Goal: Information Seeking & Learning: Learn about a topic

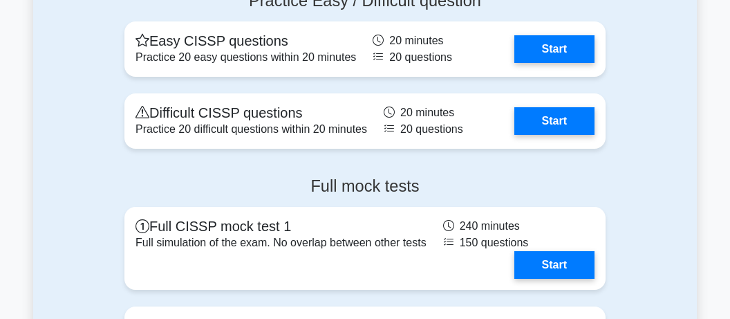
scroll to position [4380, 0]
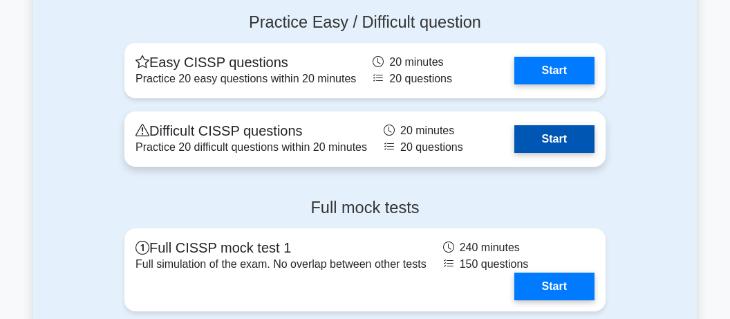
click at [536, 132] on link "Start" at bounding box center [554, 139] width 80 height 28
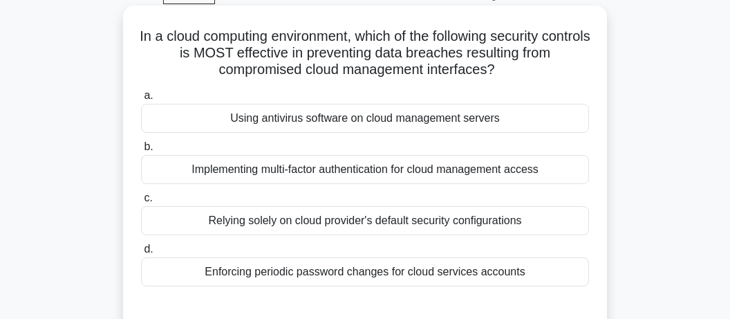
scroll to position [73, 0]
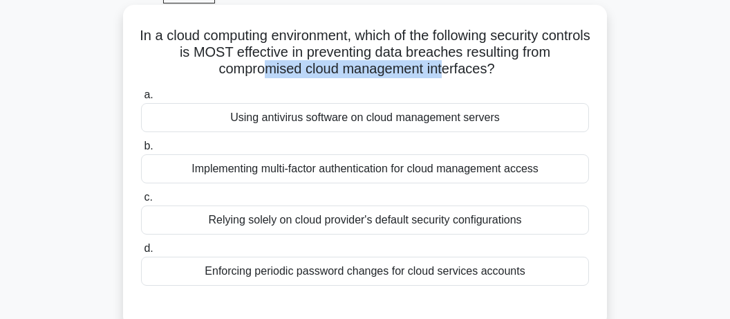
drag, startPoint x: 263, startPoint y: 70, endPoint x: 442, endPoint y: 66, distance: 179.1
click at [442, 66] on h5 "In a cloud computing environment, which of the following security controls is M…" at bounding box center [365, 52] width 451 height 51
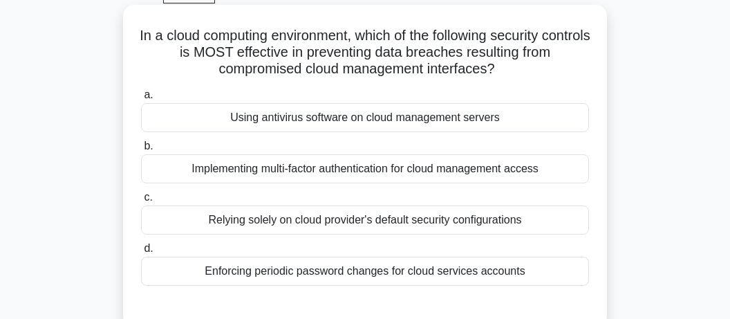
click at [430, 174] on div "Implementing multi-factor authentication for cloud management access" at bounding box center [365, 168] width 448 height 29
click at [141, 151] on input "b. Implementing multi-factor authentication for cloud management access" at bounding box center [141, 146] width 0 height 9
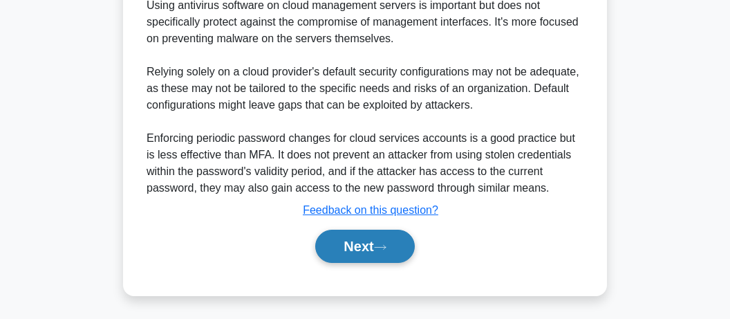
scroll to position [514, 0]
click at [370, 247] on button "Next" at bounding box center [364, 245] width 99 height 33
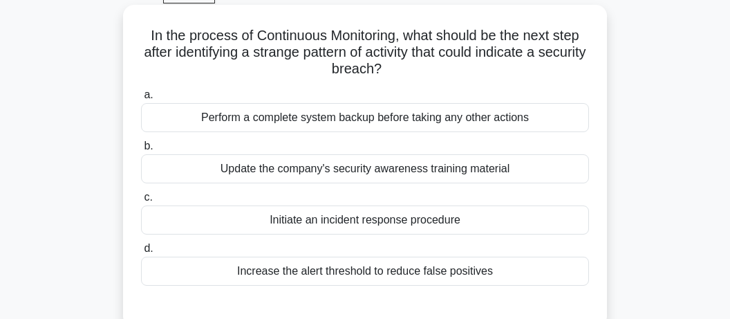
scroll to position [218, 0]
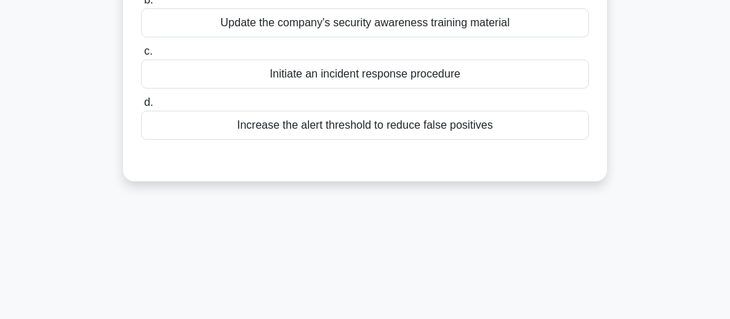
click at [353, 71] on div "Initiate an incident response procedure" at bounding box center [365, 73] width 448 height 29
click at [141, 56] on input "c. Initiate an incident response procedure" at bounding box center [141, 51] width 0 height 9
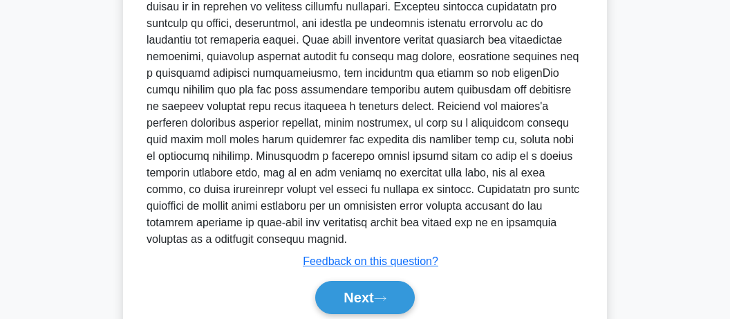
scroll to position [480, 0]
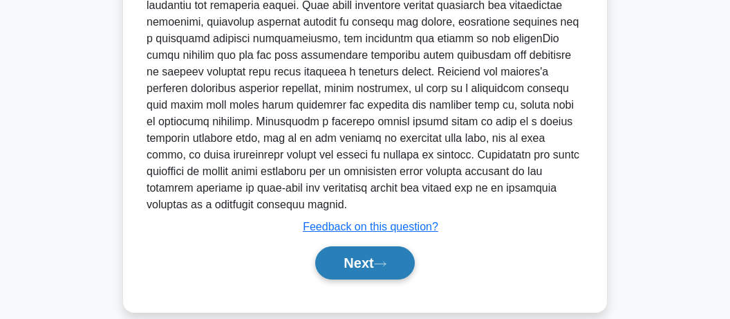
click at [347, 246] on button "Next" at bounding box center [364, 262] width 99 height 33
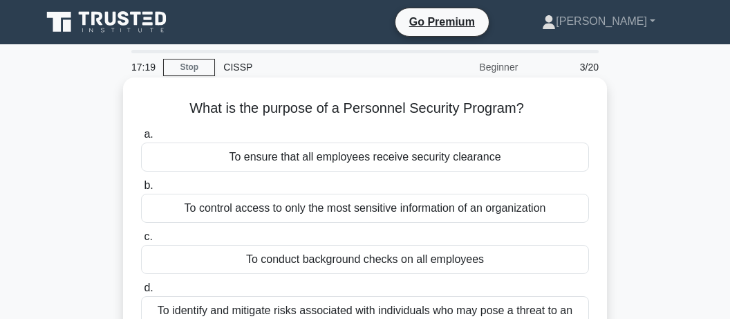
scroll to position [73, 0]
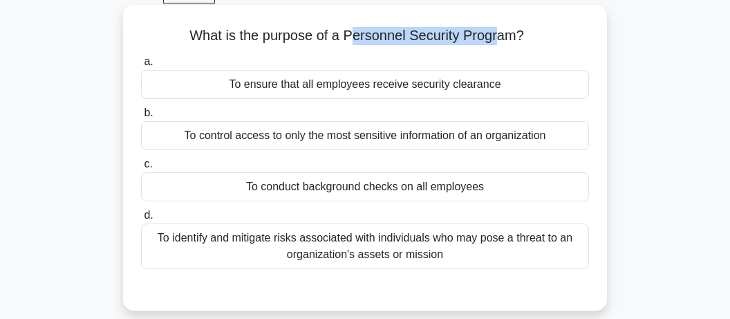
drag, startPoint x: 350, startPoint y: 33, endPoint x: 496, endPoint y: 32, distance: 145.9
click at [496, 32] on h5 "What is the purpose of a Personnel Security Program? .spinner_0XTQ{transform-or…" at bounding box center [365, 36] width 451 height 18
click at [353, 246] on div "To identify and mitigate risks associated with individuals who may pose a threa…" at bounding box center [365, 246] width 448 height 46
click at [141, 220] on input "d. To identify and mitigate risks associated with individuals who may pose a th…" at bounding box center [141, 215] width 0 height 9
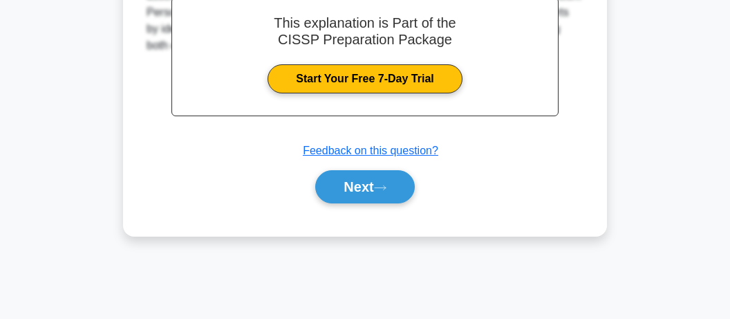
scroll to position [355, 0]
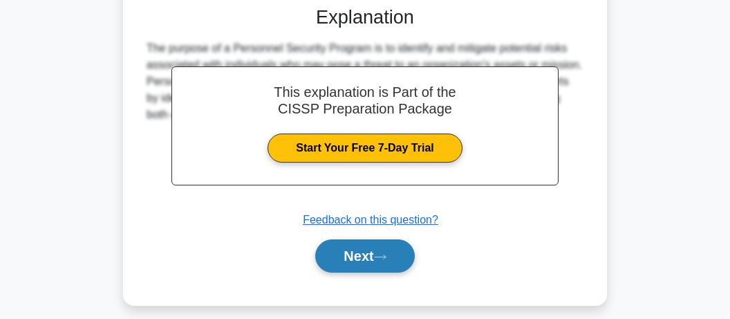
click at [366, 254] on button "Next" at bounding box center [364, 255] width 99 height 33
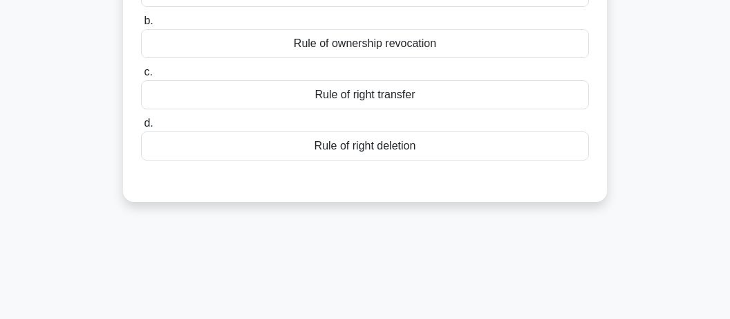
scroll to position [62, 0]
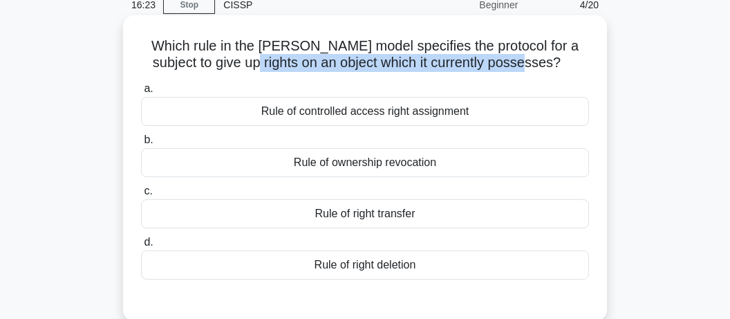
drag, startPoint x: 252, startPoint y: 66, endPoint x: 518, endPoint y: 66, distance: 266.1
click at [518, 66] on h5 "Which rule in the Graham-Denning model specifies the protocol for a subject to …" at bounding box center [365, 54] width 451 height 35
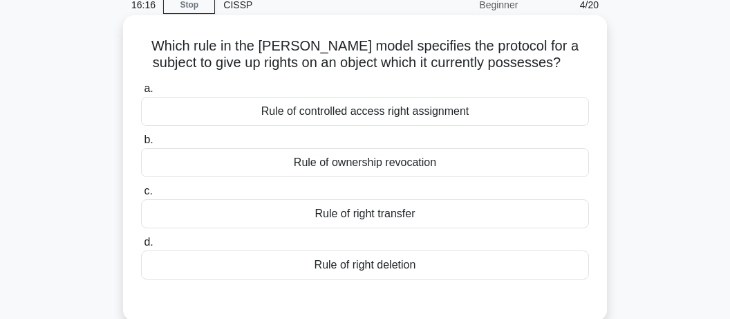
click at [331, 218] on div "Rule of right transfer" at bounding box center [365, 213] width 448 height 29
click at [141, 196] on input "c. Rule of right transfer" at bounding box center [141, 191] width 0 height 9
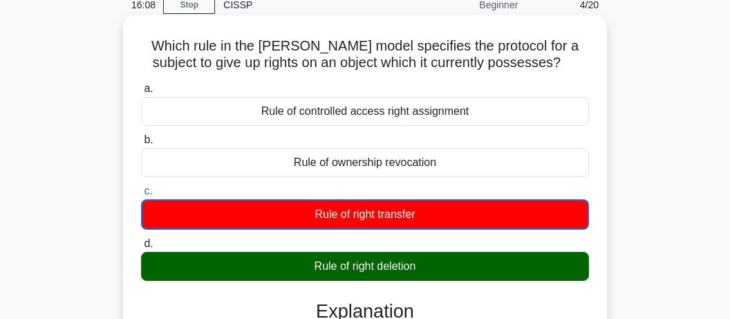
drag, startPoint x: 156, startPoint y: 44, endPoint x: 426, endPoint y: 256, distance: 344.2
copy div "a. Rule of controlled access right assignment b. Rule of ownership revocation c…"
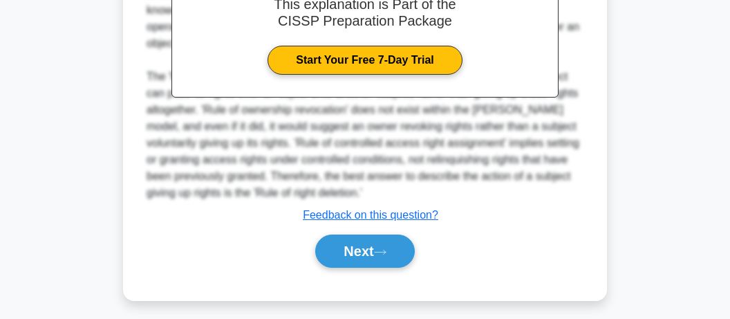
scroll to position [449, 0]
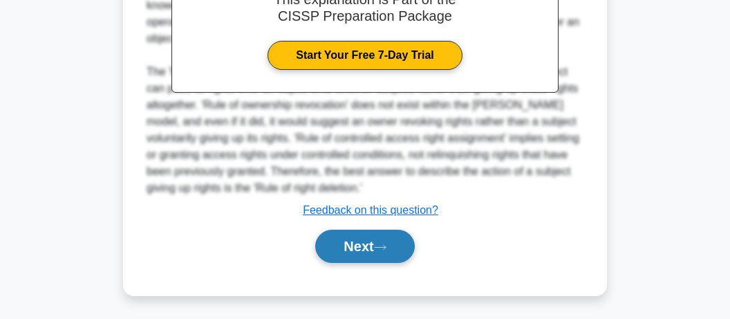
click at [370, 245] on button "Next" at bounding box center [364, 245] width 99 height 33
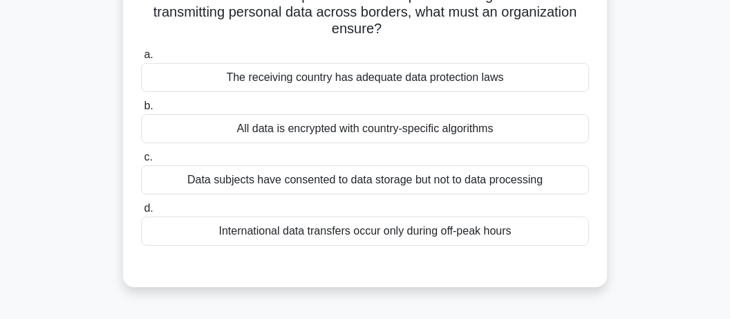
scroll to position [135, 0]
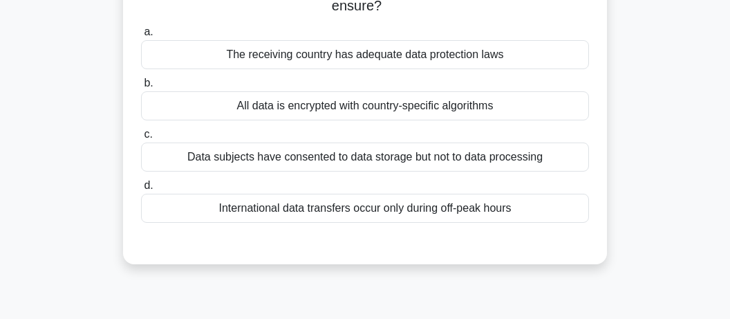
click at [357, 113] on div "All data is encrypted with country-specific algorithms" at bounding box center [365, 105] width 448 height 29
click at [141, 88] on input "b. All data is encrypted with country-specific algorithms" at bounding box center [141, 83] width 0 height 9
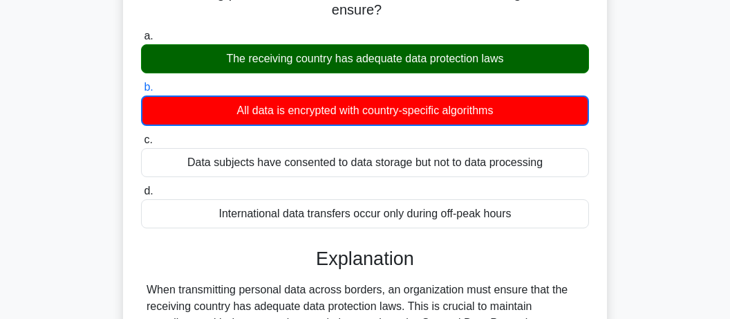
scroll to position [427, 0]
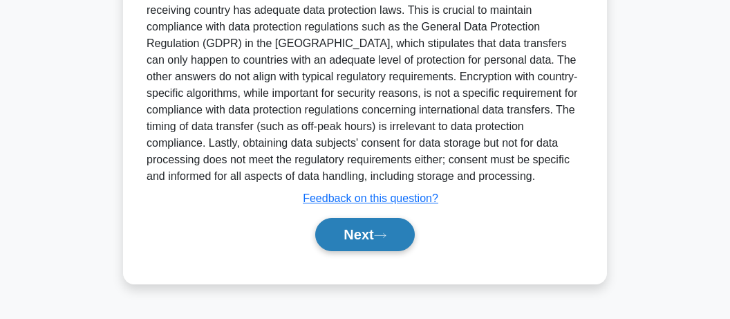
click at [335, 230] on button "Next" at bounding box center [364, 234] width 99 height 33
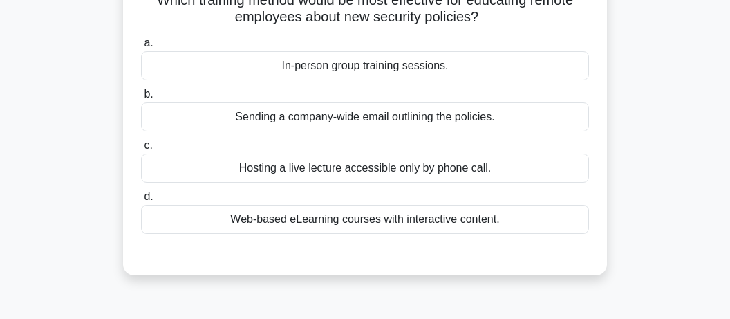
scroll to position [135, 0]
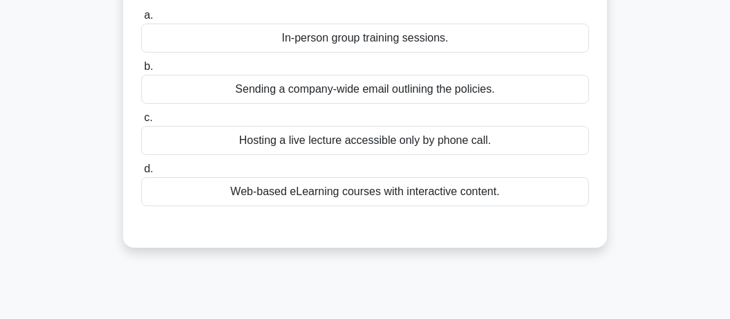
click at [296, 196] on div "Web-based eLearning courses with interactive content." at bounding box center [365, 191] width 448 height 29
click at [141, 173] on input "d. Web-based eLearning courses with interactive content." at bounding box center [141, 169] width 0 height 9
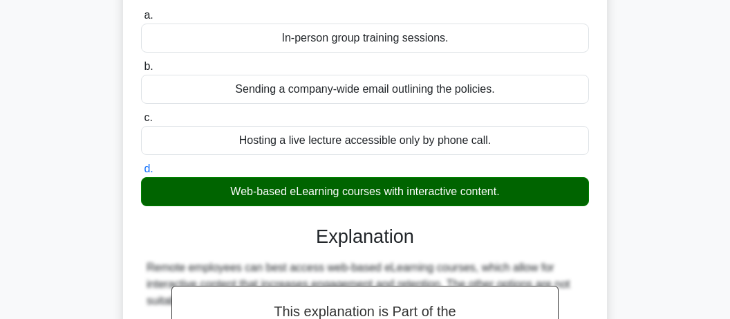
scroll to position [427, 0]
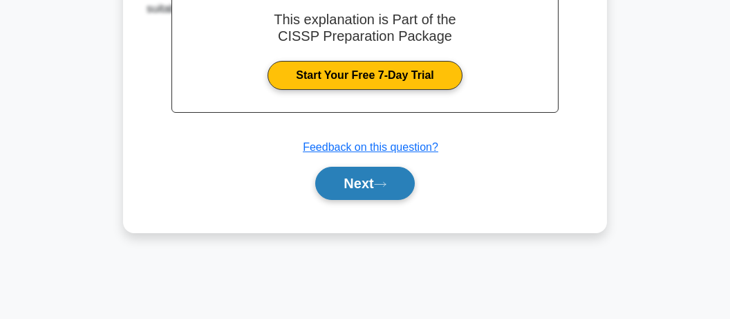
click at [386, 182] on icon at bounding box center [380, 184] width 11 height 4
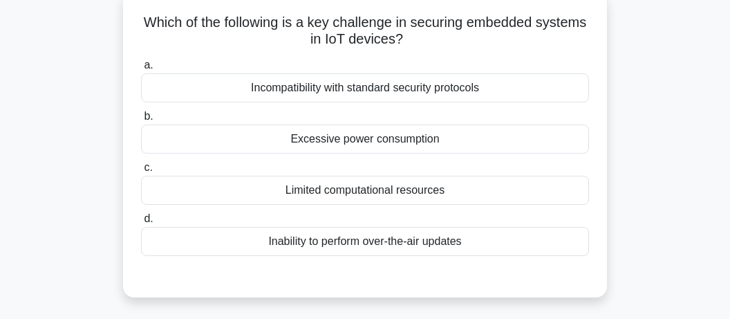
scroll to position [62, 0]
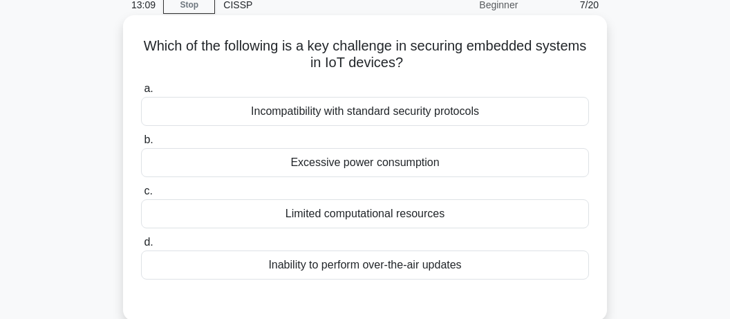
click at [363, 109] on div "Incompatibility with standard security protocols" at bounding box center [365, 111] width 448 height 29
click at [141, 93] on input "a. Incompatibility with standard security protocols" at bounding box center [141, 88] width 0 height 9
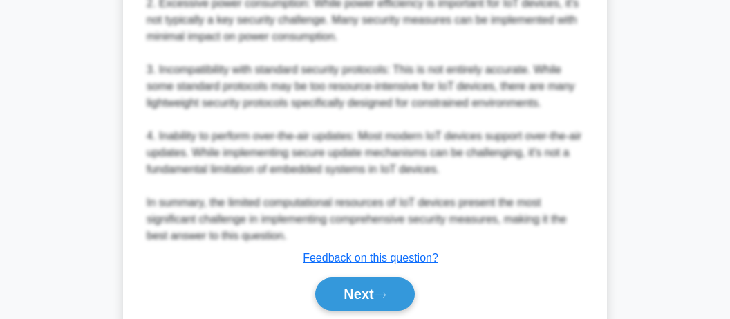
scroll to position [646, 0]
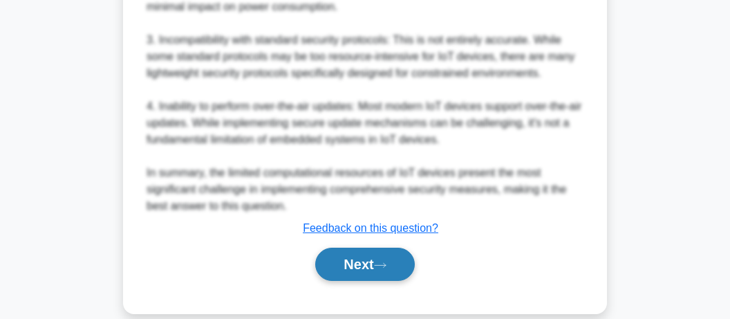
click at [370, 261] on button "Next" at bounding box center [364, 263] width 99 height 33
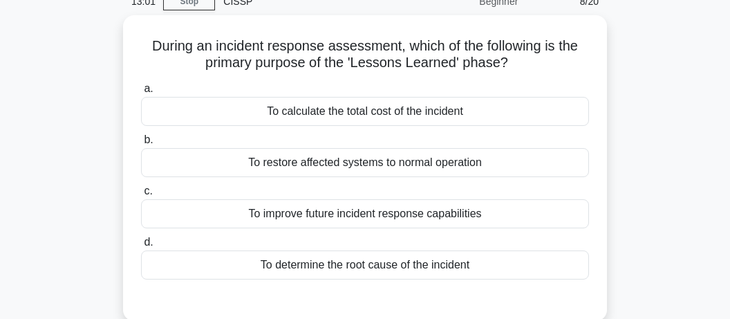
scroll to position [62, 0]
click at [329, 220] on div "To improve future incident response capabilities" at bounding box center [365, 213] width 448 height 29
click at [141, 196] on input "c. To improve future incident response capabilities" at bounding box center [141, 191] width 0 height 9
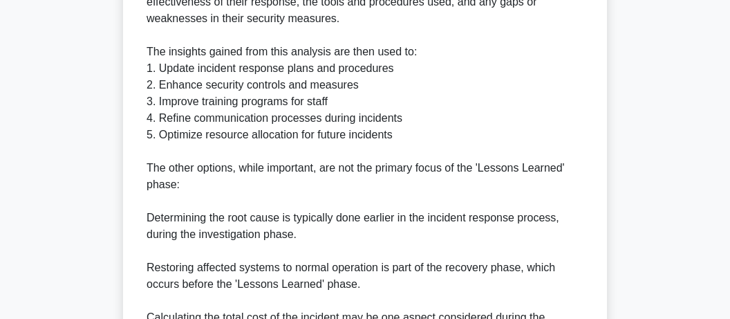
scroll to position [663, 0]
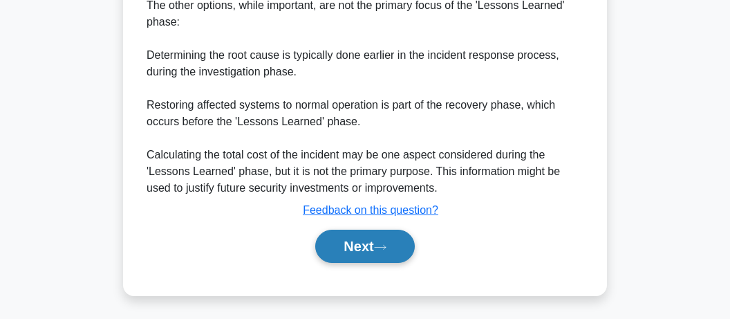
click at [379, 247] on icon at bounding box center [380, 247] width 12 height 8
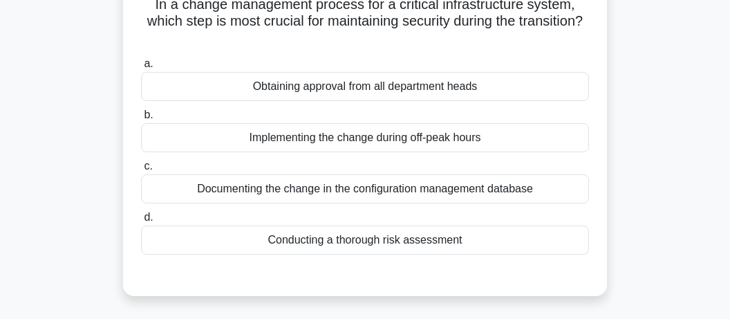
scroll to position [135, 0]
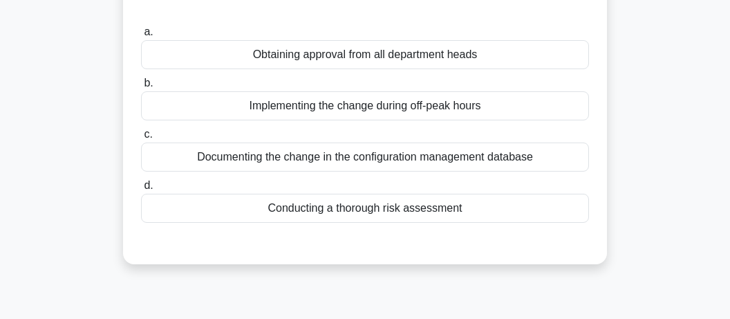
click at [384, 207] on div "Conducting a thorough risk assessment" at bounding box center [365, 208] width 448 height 29
click at [141, 190] on input "d. Conducting a thorough risk assessment" at bounding box center [141, 185] width 0 height 9
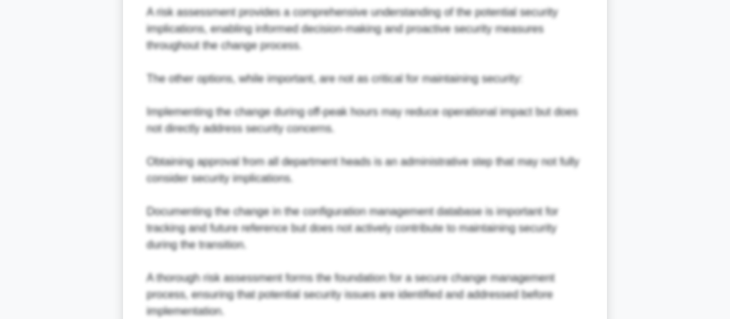
scroll to position [696, 0]
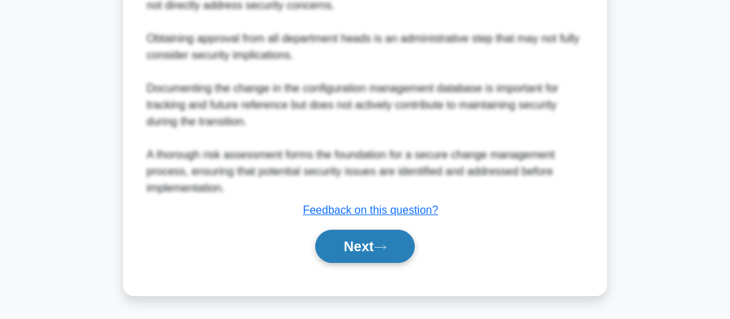
click at [373, 243] on button "Next" at bounding box center [364, 245] width 99 height 33
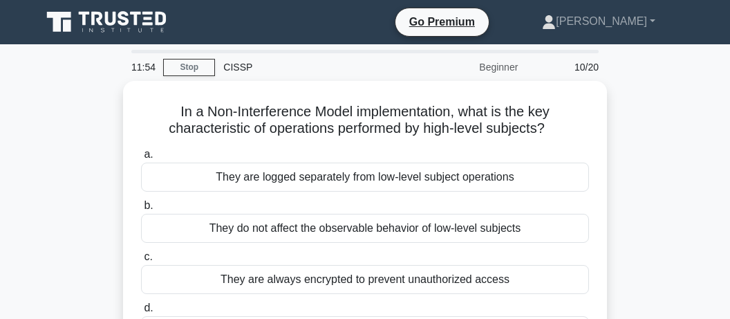
scroll to position [73, 0]
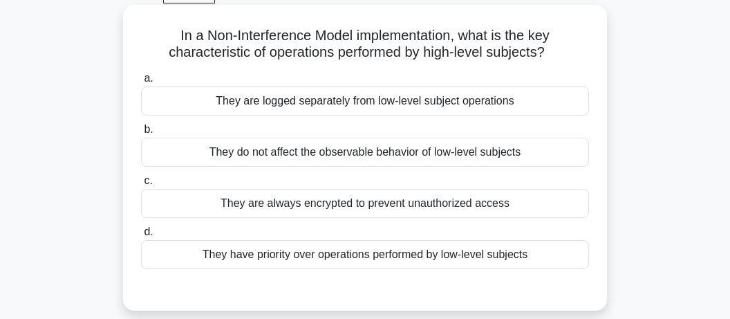
click at [293, 254] on div "They have priority over operations performed by low-level subjects" at bounding box center [365, 254] width 448 height 29
click at [141, 236] on input "d. They have priority over operations performed by low-level subjects" at bounding box center [141, 231] width 0 height 9
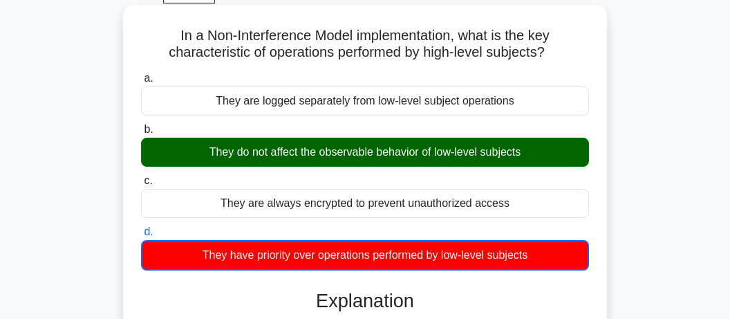
drag, startPoint x: 184, startPoint y: 53, endPoint x: 527, endPoint y: 247, distance: 395.0
copy div "a. They are logged separately from low-level subject operations b. They do not …"
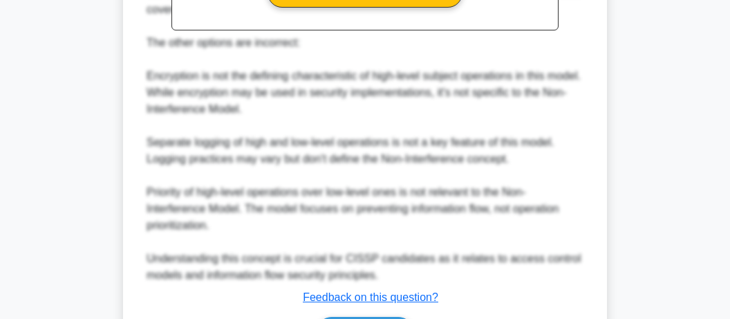
scroll to position [598, 0]
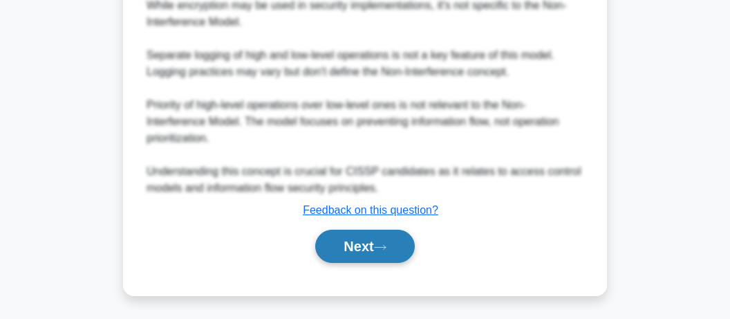
click at [369, 244] on button "Next" at bounding box center [364, 245] width 99 height 33
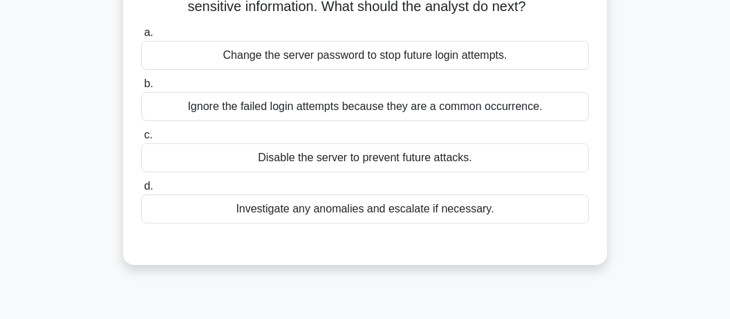
scroll to position [135, 0]
click at [335, 213] on div "Investigate any anomalies and escalate if necessary." at bounding box center [365, 208] width 448 height 29
click at [141, 190] on input "d. Investigate any anomalies and escalate if necessary." at bounding box center [141, 185] width 0 height 9
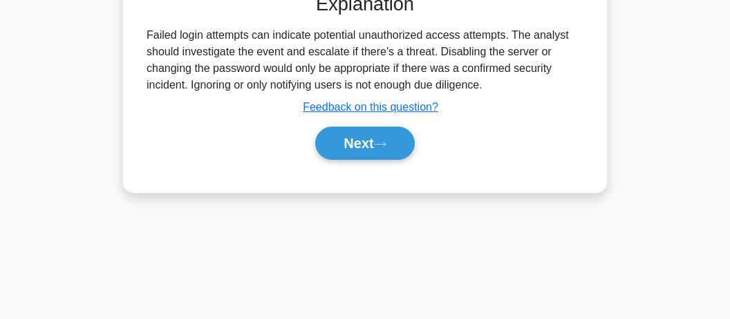
scroll to position [355, 0]
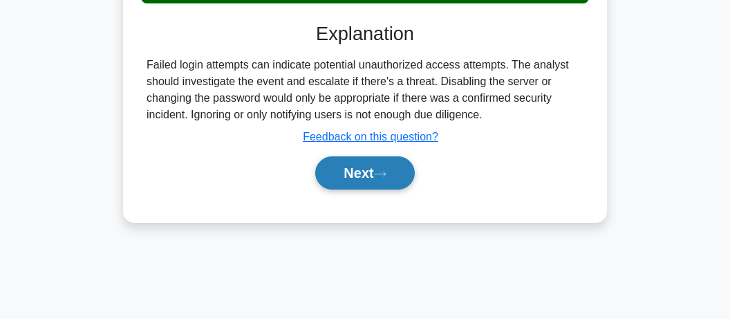
click at [361, 176] on button "Next" at bounding box center [364, 172] width 99 height 33
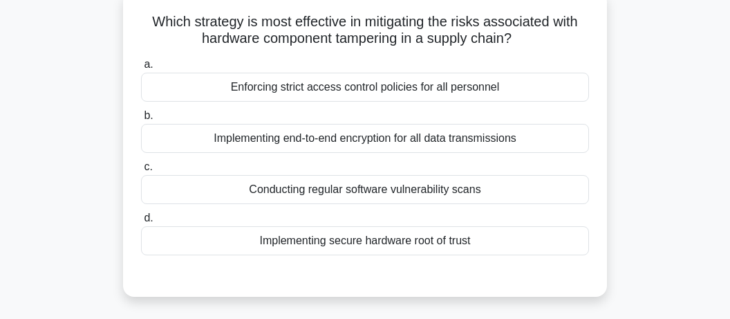
scroll to position [62, 0]
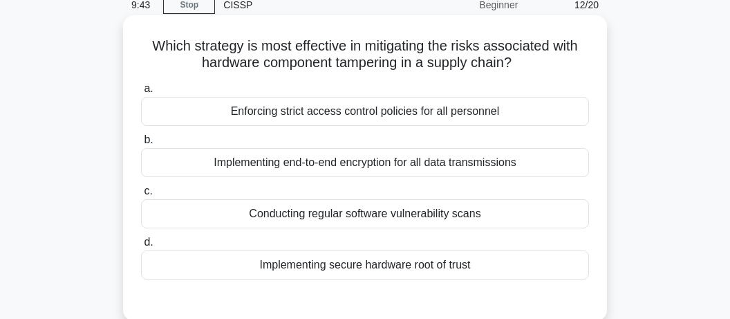
click at [404, 265] on div "Implementing secure hardware root of trust" at bounding box center [365, 264] width 448 height 29
click at [141, 247] on input "d. Implementing secure hardware root of trust" at bounding box center [141, 242] width 0 height 9
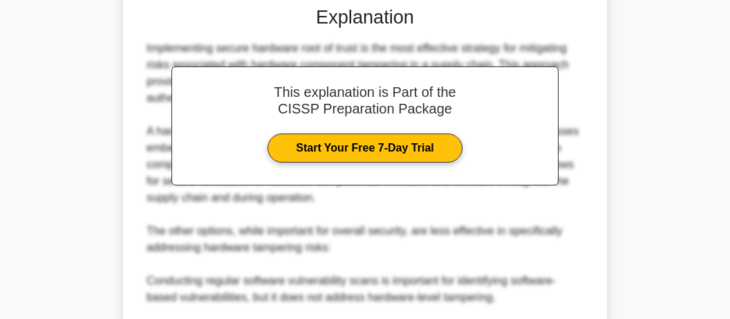
scroll to position [630, 0]
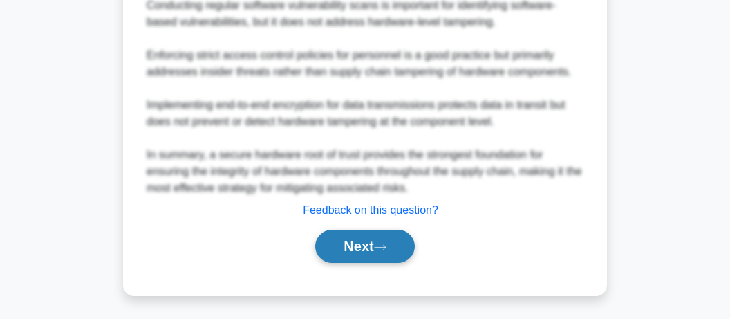
click at [400, 241] on button "Next" at bounding box center [364, 245] width 99 height 33
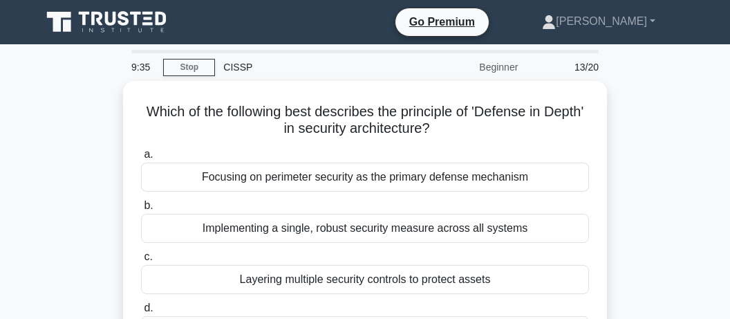
scroll to position [73, 0]
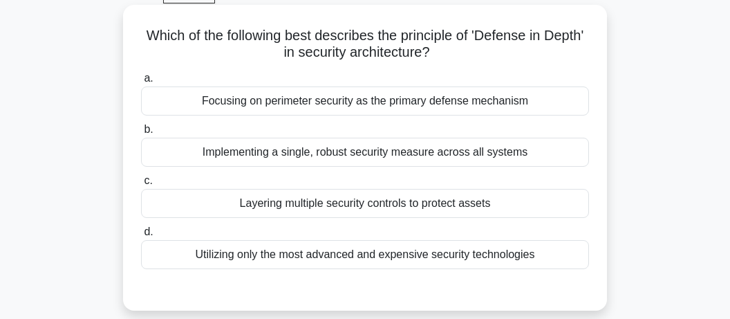
drag, startPoint x: 294, startPoint y: 207, endPoint x: 299, endPoint y: 198, distance: 11.1
click at [294, 206] on div "Layering multiple security controls to protect assets" at bounding box center [365, 203] width 448 height 29
click at [315, 207] on div "Layering multiple security controls to protect assets" at bounding box center [365, 203] width 448 height 29
click at [141, 185] on input "c. Layering multiple security controls to protect assets" at bounding box center [141, 180] width 0 height 9
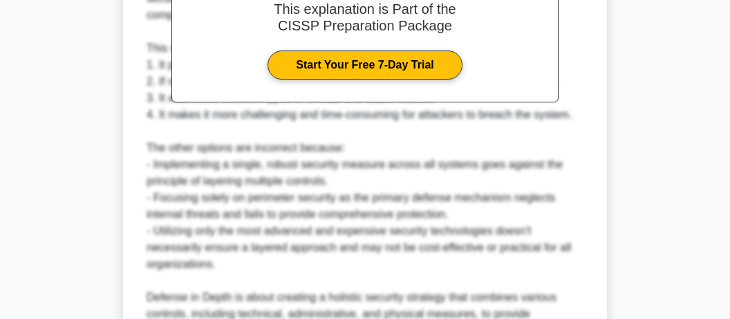
scroll to position [580, 0]
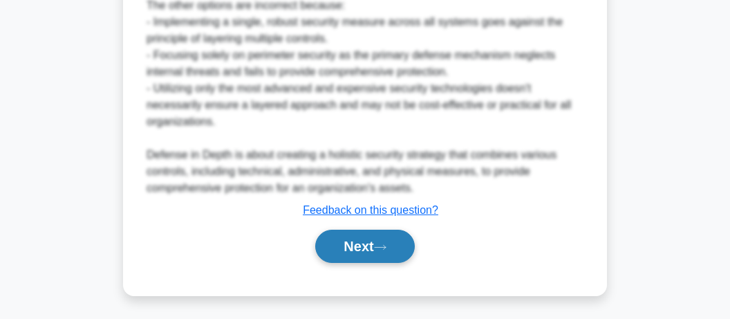
click at [349, 241] on button "Next" at bounding box center [364, 245] width 99 height 33
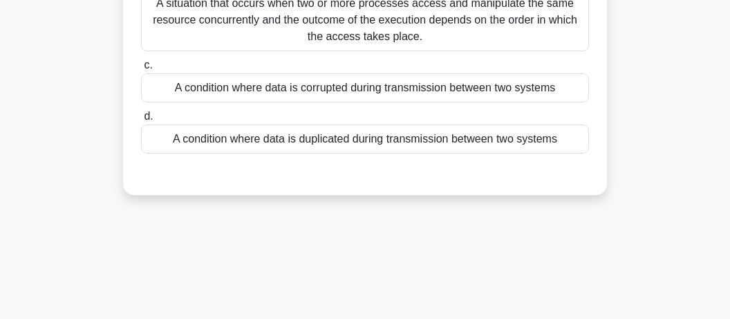
scroll to position [62, 0]
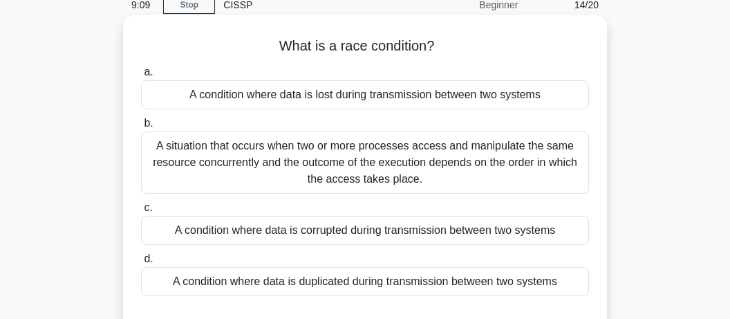
click at [312, 162] on div "A situation that occurs when two or more processes access and manipulate the sa…" at bounding box center [365, 162] width 448 height 62
click at [141, 128] on input "b. A situation that occurs when two or more processes access and manipulate the…" at bounding box center [141, 123] width 0 height 9
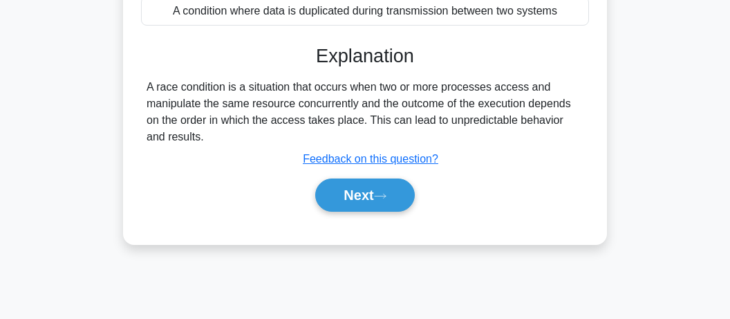
scroll to position [427, 0]
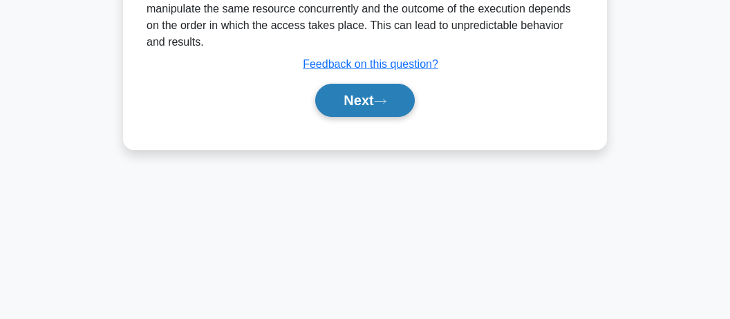
click at [359, 98] on button "Next" at bounding box center [364, 100] width 99 height 33
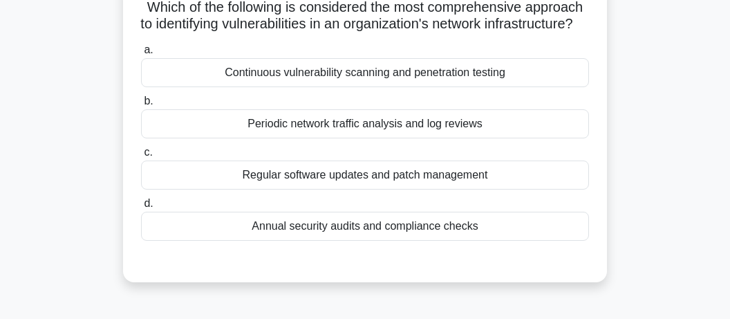
scroll to position [73, 0]
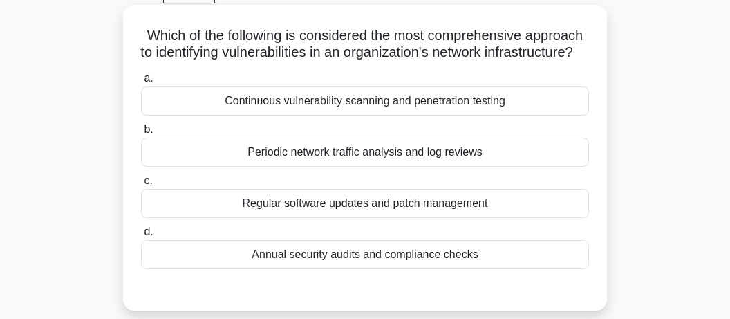
click at [343, 115] on div "Continuous vulnerability scanning and penetration testing" at bounding box center [365, 100] width 448 height 29
click at [141, 83] on input "a. Continuous vulnerability scanning and penetration testing" at bounding box center [141, 78] width 0 height 9
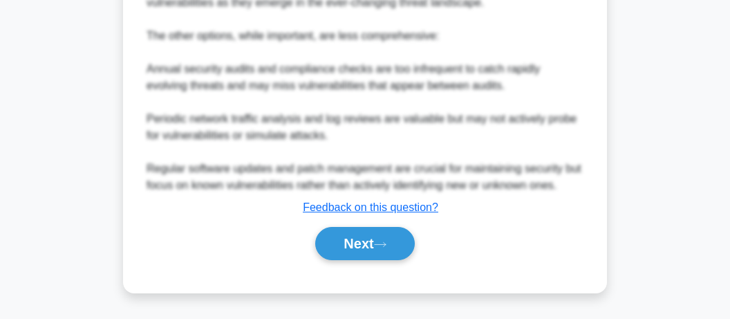
scroll to position [663, 0]
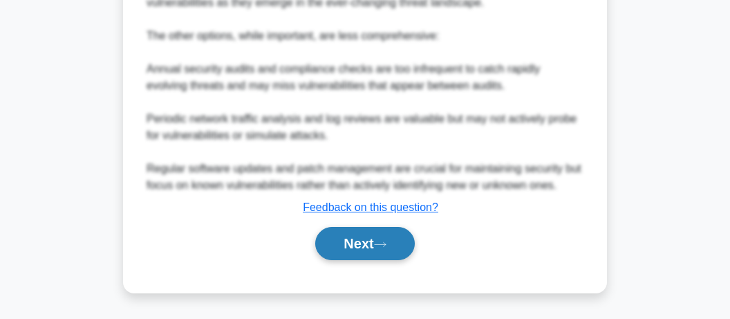
click at [355, 241] on button "Next" at bounding box center [364, 243] width 99 height 33
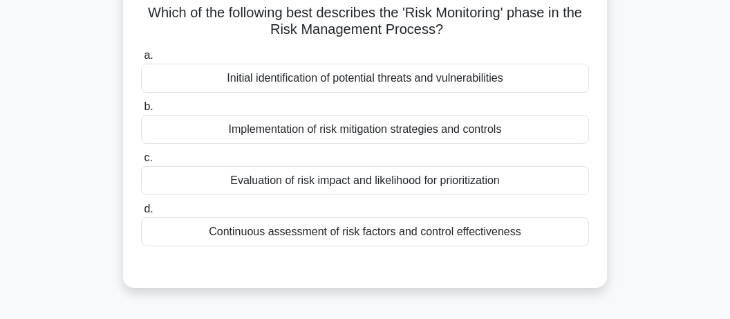
scroll to position [62, 0]
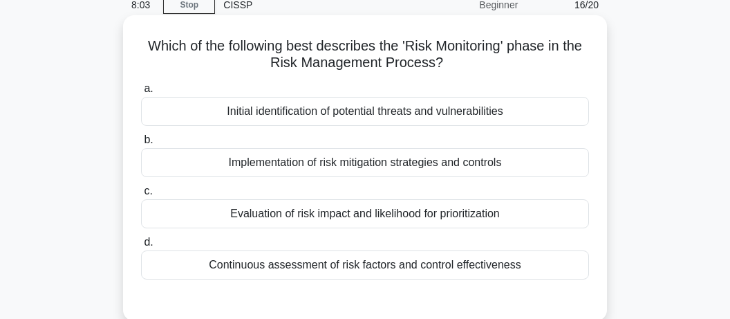
click at [312, 265] on div "Continuous assessment of risk factors and control effectiveness" at bounding box center [365, 264] width 448 height 29
click at [141, 247] on input "d. Continuous assessment of risk factors and control effectiveness" at bounding box center [141, 242] width 0 height 9
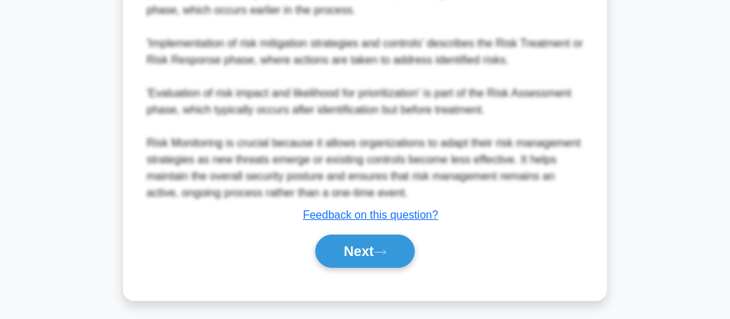
scroll to position [597, 0]
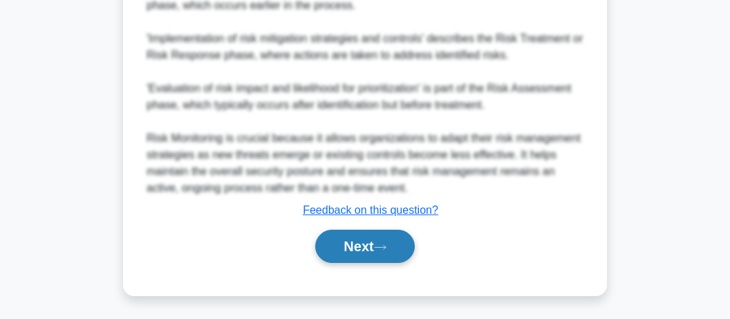
click at [377, 249] on button "Next" at bounding box center [364, 245] width 99 height 33
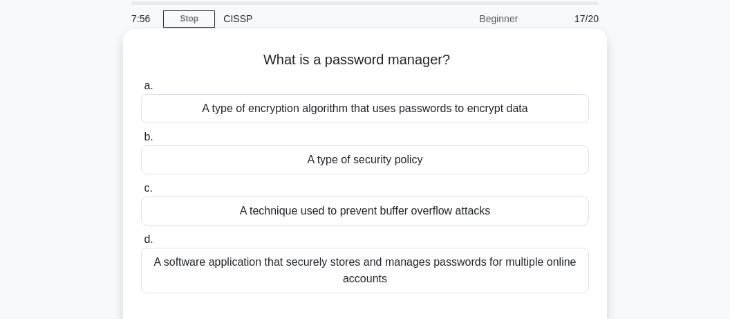
scroll to position [73, 0]
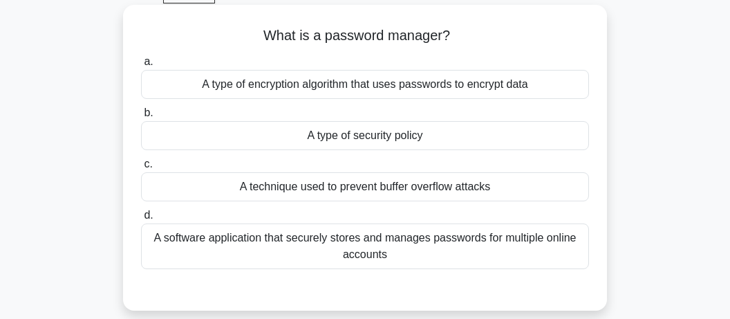
click at [284, 241] on div "A software application that securely stores and manages passwords for multiple …" at bounding box center [365, 246] width 448 height 46
click at [141, 220] on input "d. A software application that securely stores and manages passwords for multip…" at bounding box center [141, 215] width 0 height 9
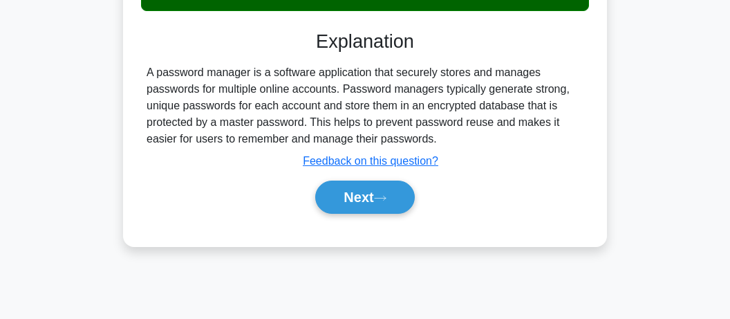
scroll to position [365, 0]
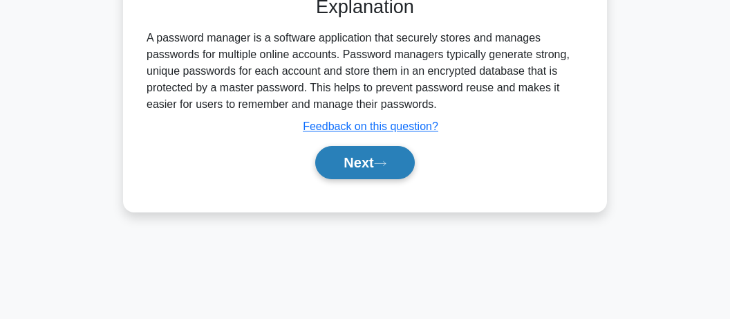
click at [391, 158] on button "Next" at bounding box center [364, 162] width 99 height 33
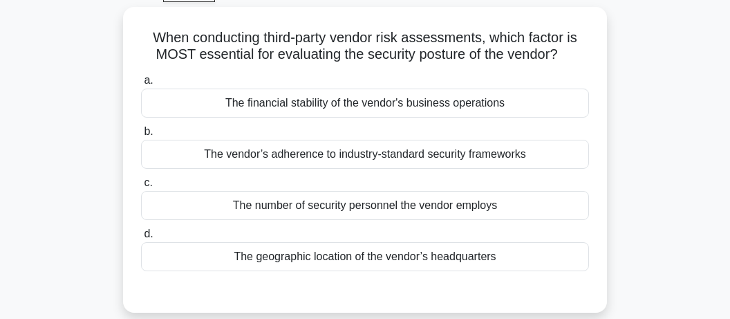
scroll to position [73, 0]
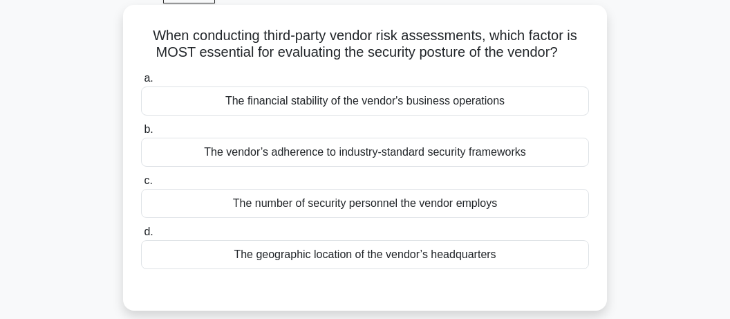
click at [281, 150] on div "The vendor’s adherence to industry-standard security frameworks" at bounding box center [365, 152] width 448 height 29
click at [141, 134] on input "b. The vendor’s adherence to industry-standard security frameworks" at bounding box center [141, 129] width 0 height 9
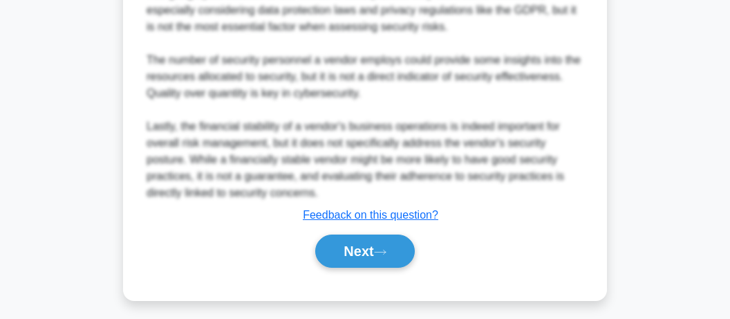
scroll to position [547, 0]
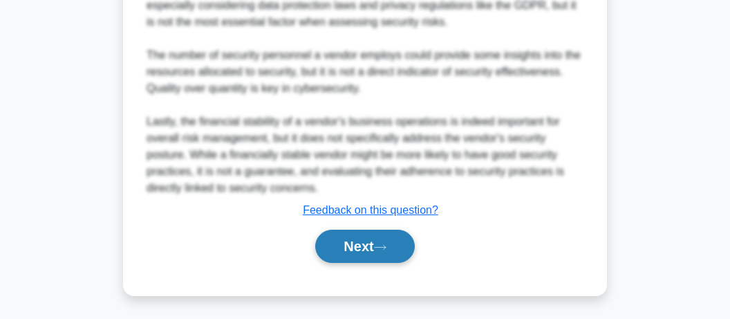
click at [382, 243] on icon at bounding box center [380, 247] width 12 height 8
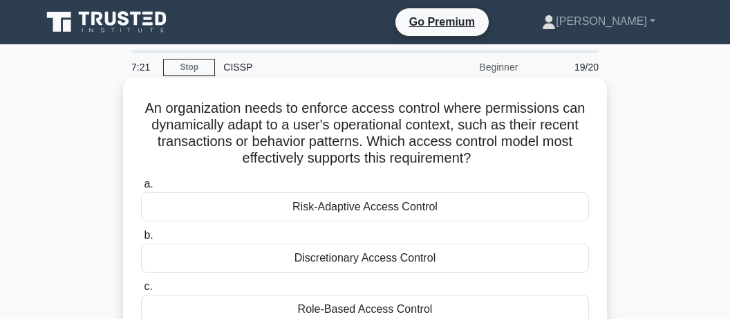
scroll to position [73, 0]
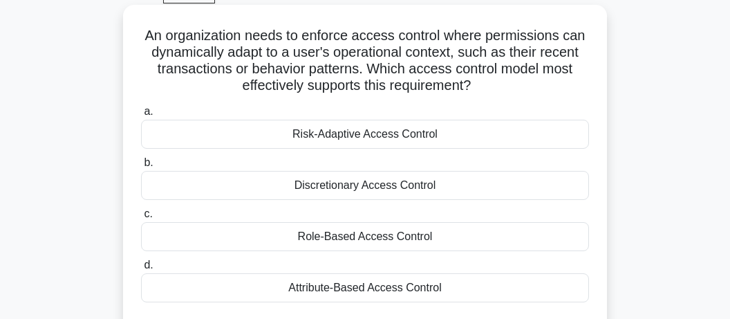
click at [352, 139] on div "Risk-Adaptive Access Control" at bounding box center [365, 134] width 448 height 29
click at [141, 116] on input "a. Risk-Adaptive Access Control" at bounding box center [141, 111] width 0 height 9
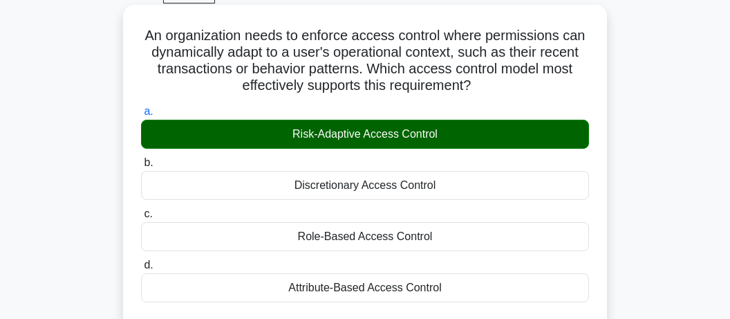
scroll to position [438, 0]
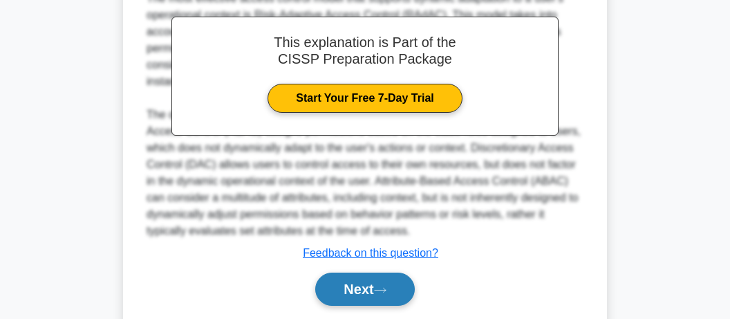
click at [382, 286] on icon at bounding box center [380, 290] width 12 height 8
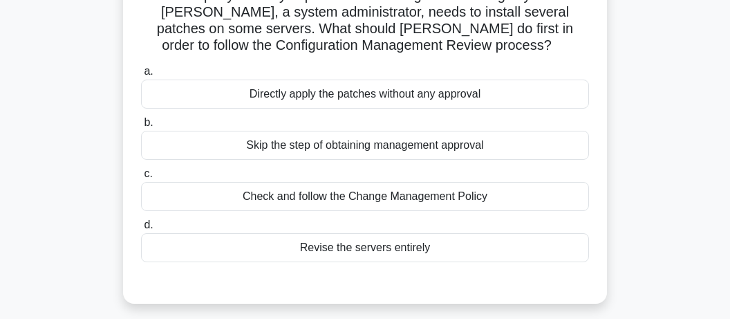
scroll to position [135, 0]
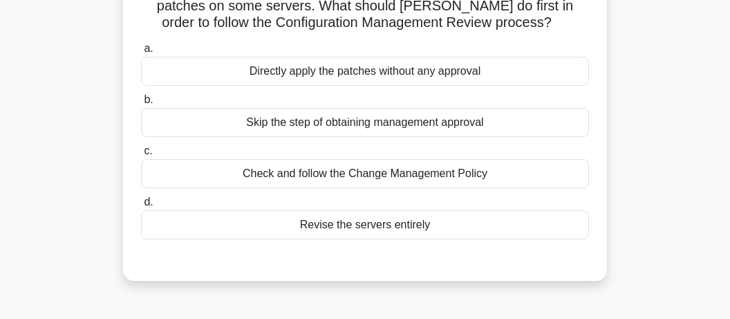
click at [378, 172] on div "Check and follow the Change Management Policy" at bounding box center [365, 173] width 448 height 29
click at [141, 156] on input "c. Check and follow the Change Management Policy" at bounding box center [141, 151] width 0 height 9
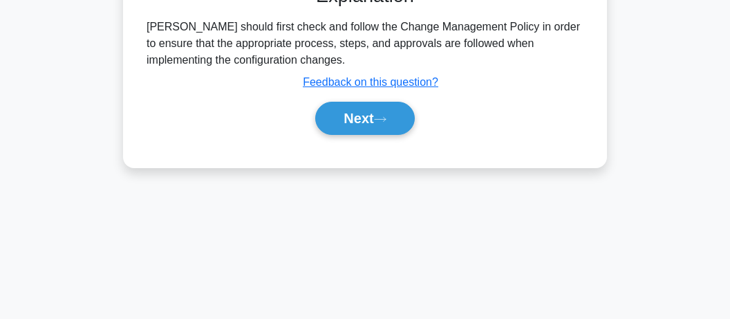
scroll to position [427, 0]
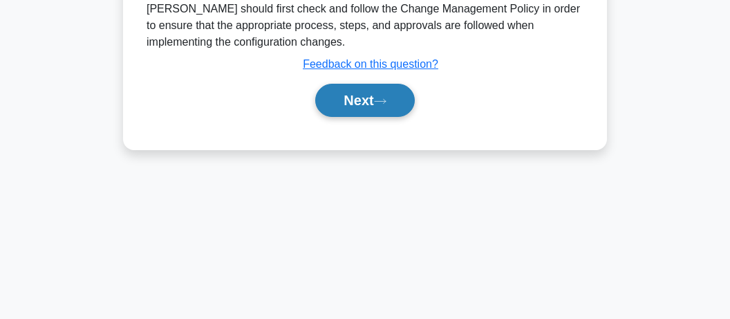
click at [377, 104] on button "Next" at bounding box center [364, 100] width 99 height 33
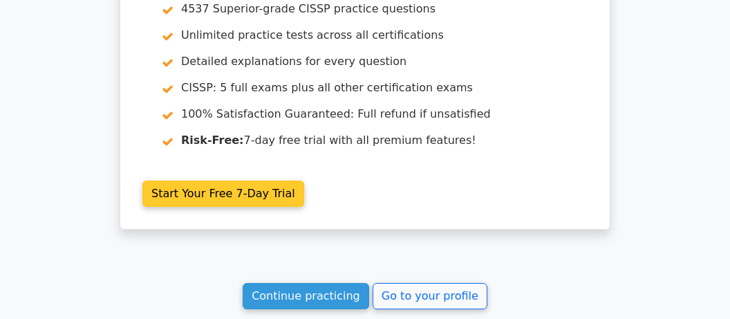
scroll to position [3218, 0]
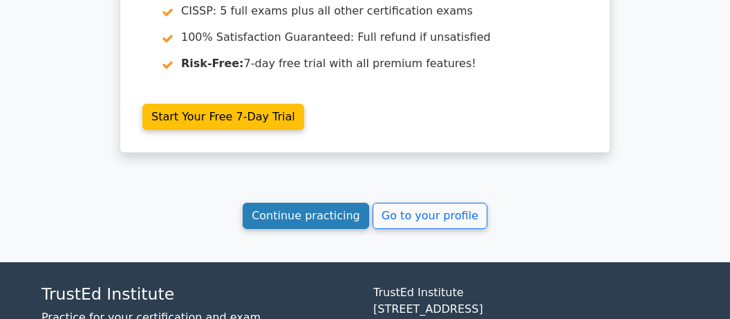
click at [332, 203] on link "Continue practicing" at bounding box center [306, 216] width 126 height 26
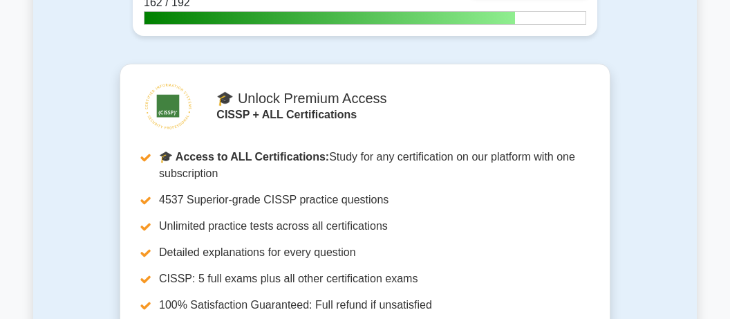
scroll to position [4306, 0]
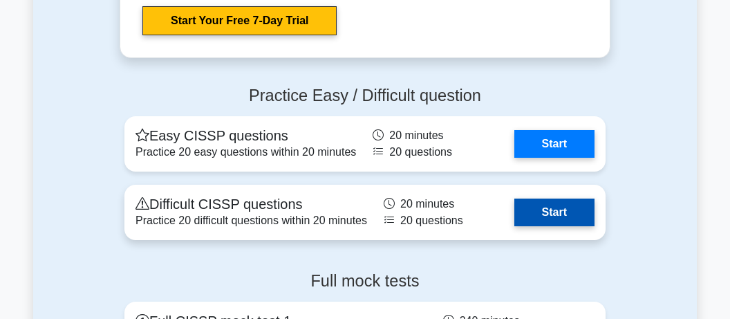
click at [562, 198] on link "Start" at bounding box center [554, 212] width 80 height 28
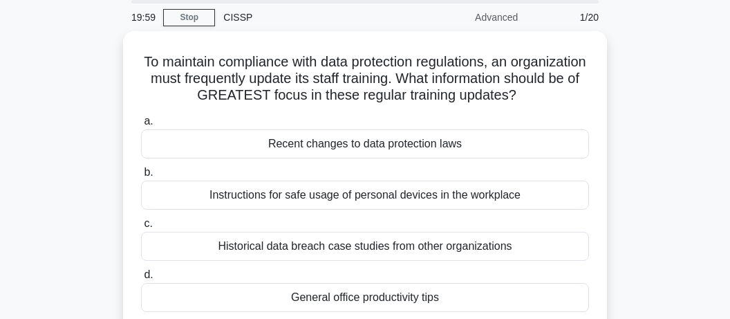
scroll to position [73, 0]
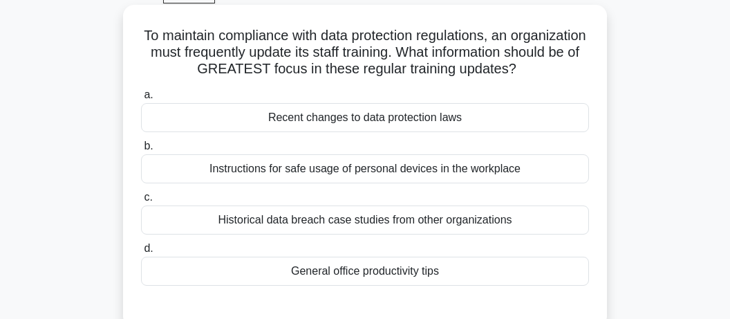
click at [309, 116] on div "Recent changes to data protection laws" at bounding box center [365, 117] width 448 height 29
click at [141, 100] on input "a. Recent changes to data protection laws" at bounding box center [141, 95] width 0 height 9
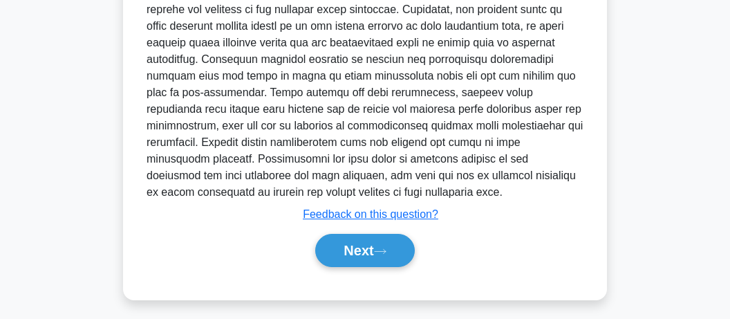
scroll to position [447, 0]
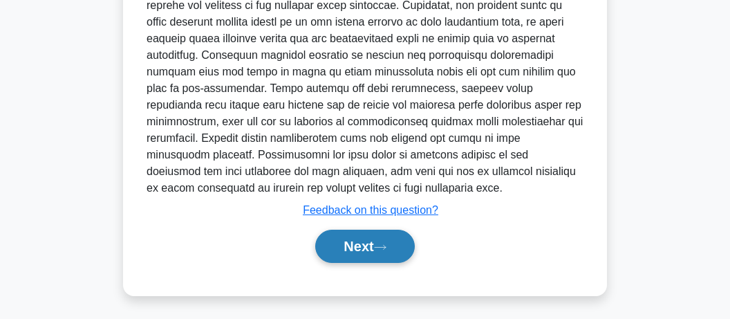
click at [397, 241] on button "Next" at bounding box center [364, 245] width 99 height 33
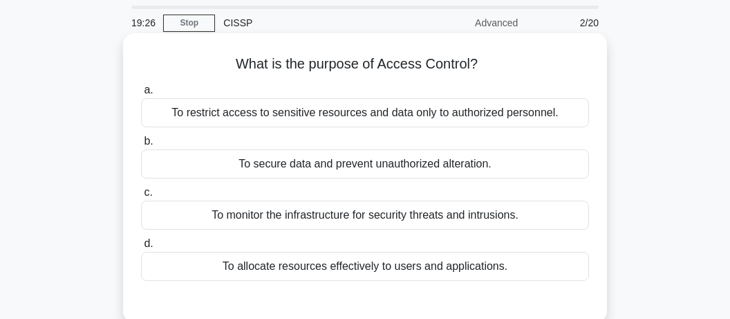
scroll to position [73, 0]
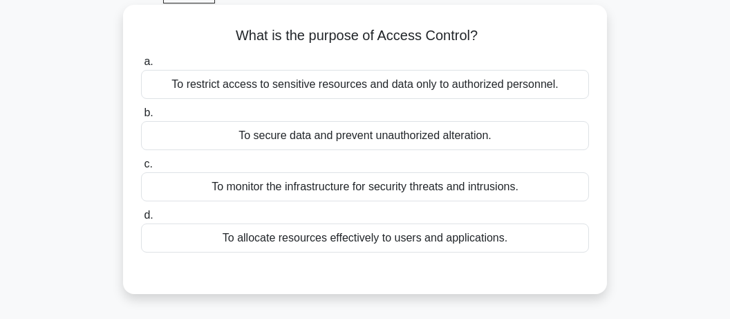
click at [356, 90] on div "To restrict access to sensitive resources and data only to authorized personnel." at bounding box center [365, 84] width 448 height 29
click at [141, 66] on input "a. To restrict access to sensitive resources and data only to authorized person…" at bounding box center [141, 61] width 0 height 9
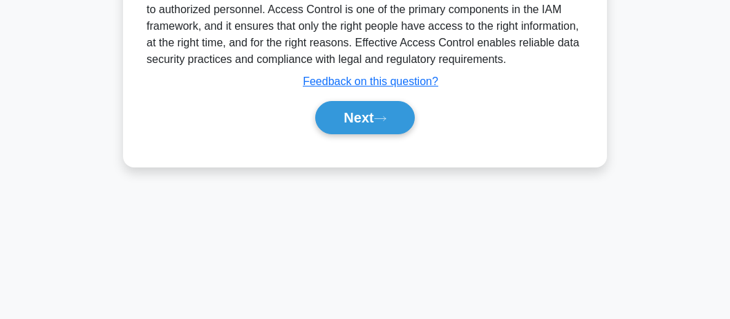
scroll to position [427, 0]
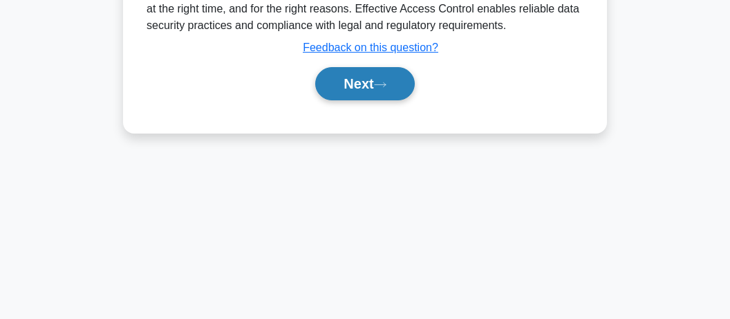
click at [352, 77] on button "Next" at bounding box center [364, 83] width 99 height 33
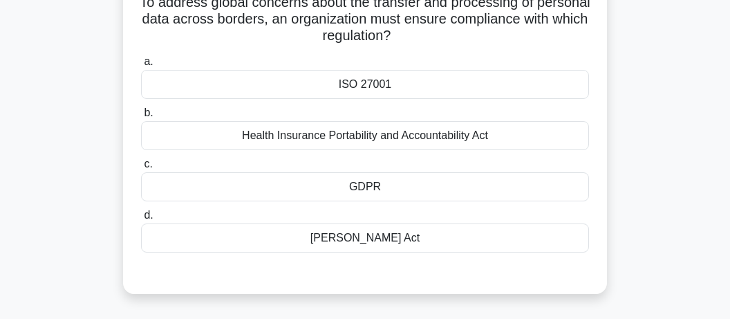
scroll to position [135, 0]
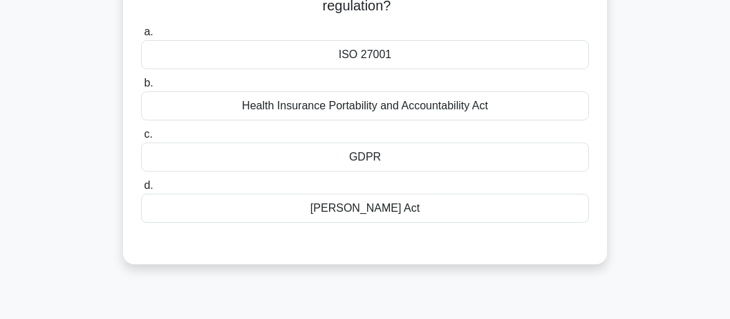
click at [368, 156] on div "GDPR" at bounding box center [365, 156] width 448 height 29
click at [141, 139] on input "c. GDPR" at bounding box center [141, 134] width 0 height 9
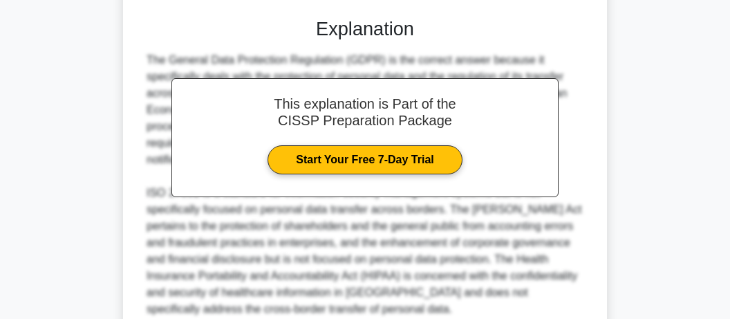
scroll to position [480, 0]
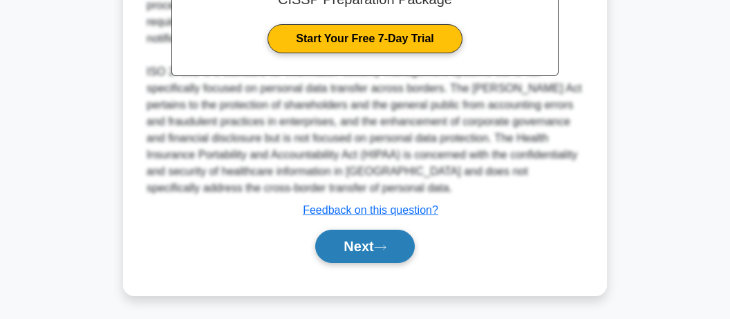
click at [355, 245] on button "Next" at bounding box center [364, 245] width 99 height 33
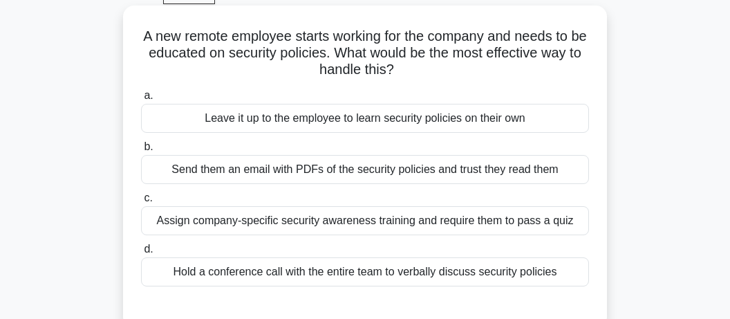
scroll to position [73, 0]
click at [269, 225] on div "Assign company-specific security awareness training and require them to pass a …" at bounding box center [365, 219] width 448 height 29
click at [141, 202] on input "c. Assign company-specific security awareness training and require them to pass…" at bounding box center [141, 197] width 0 height 9
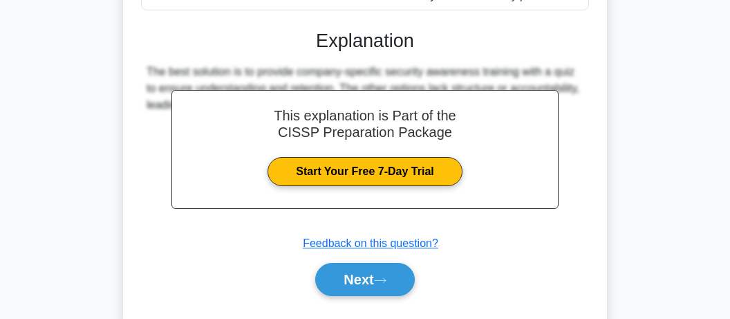
scroll to position [427, 0]
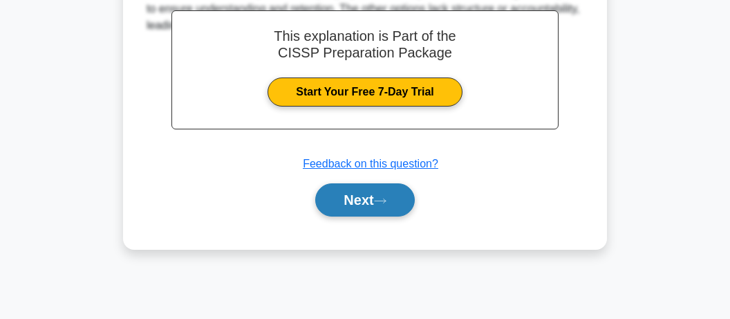
click at [352, 192] on button "Next" at bounding box center [364, 199] width 99 height 33
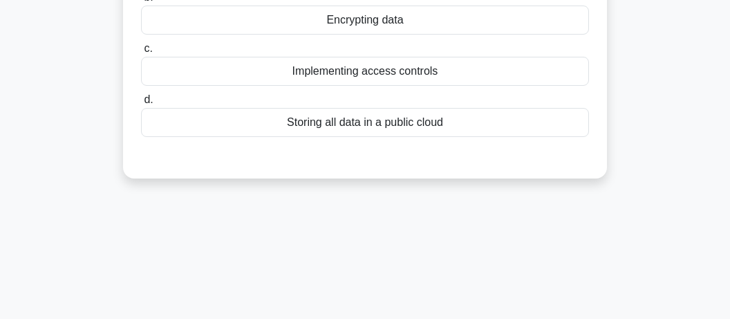
scroll to position [62, 0]
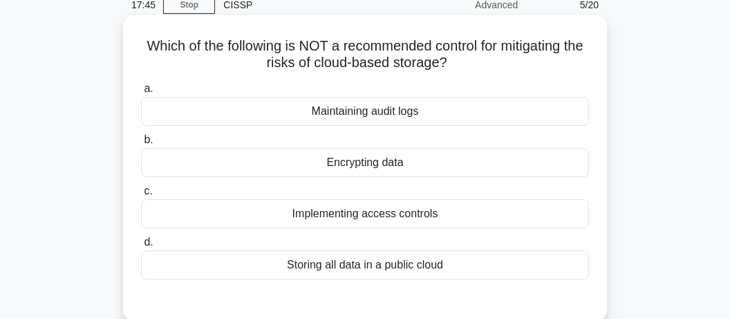
click at [332, 261] on div "Storing all data in a public cloud" at bounding box center [365, 264] width 448 height 29
click at [141, 247] on input "d. Storing all data in a public cloud" at bounding box center [141, 242] width 0 height 9
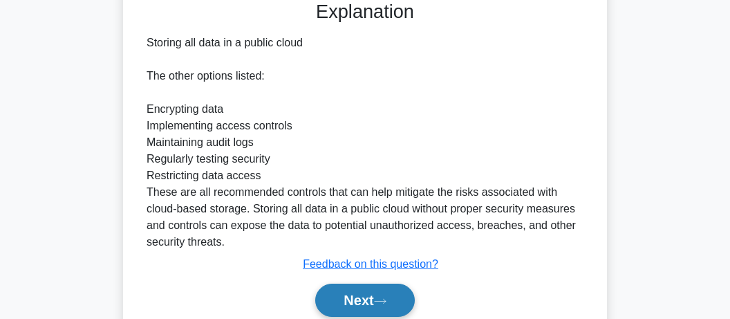
scroll to position [427, 0]
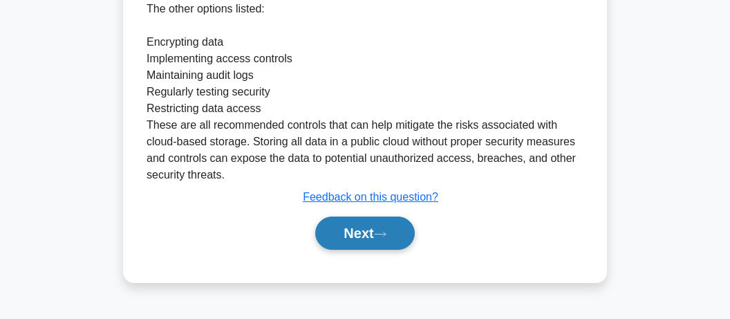
click at [386, 230] on icon at bounding box center [380, 234] width 12 height 8
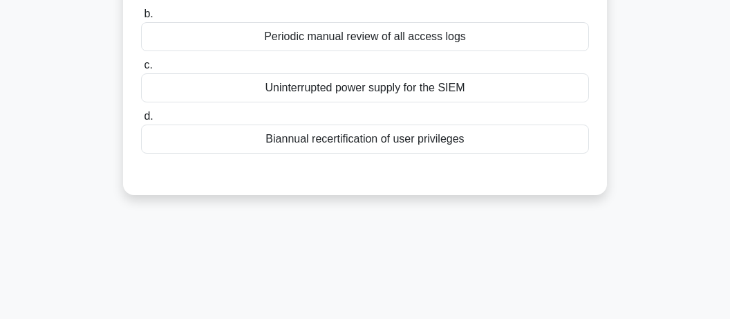
scroll to position [62, 0]
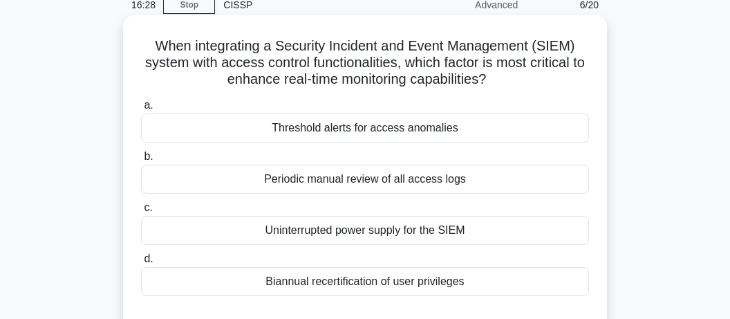
click at [368, 132] on div "Threshold alerts for access anomalies" at bounding box center [365, 127] width 448 height 29
click at [141, 110] on input "a. Threshold alerts for access anomalies" at bounding box center [141, 105] width 0 height 9
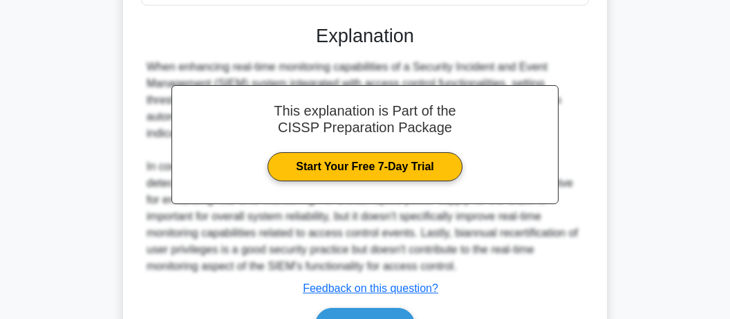
scroll to position [427, 0]
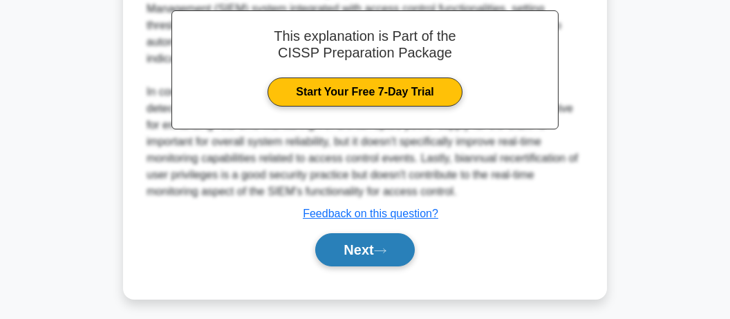
click at [370, 245] on button "Next" at bounding box center [364, 249] width 99 height 33
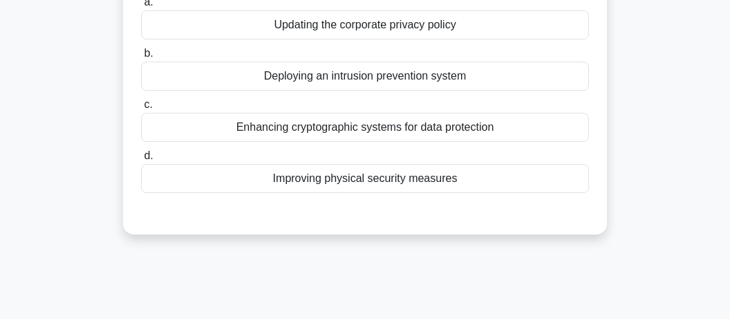
scroll to position [62, 0]
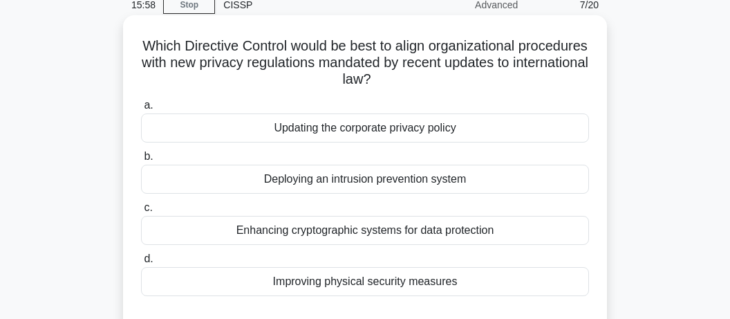
click at [348, 130] on div "Updating the corporate privacy policy" at bounding box center [365, 127] width 448 height 29
click at [141, 110] on input "a. Updating the corporate privacy policy" at bounding box center [141, 105] width 0 height 9
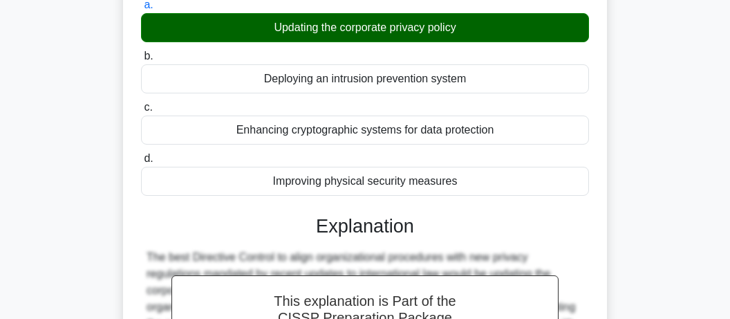
scroll to position [427, 0]
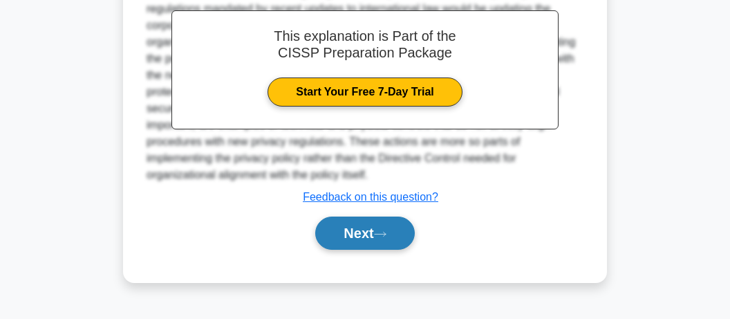
click at [403, 233] on button "Next" at bounding box center [364, 232] width 99 height 33
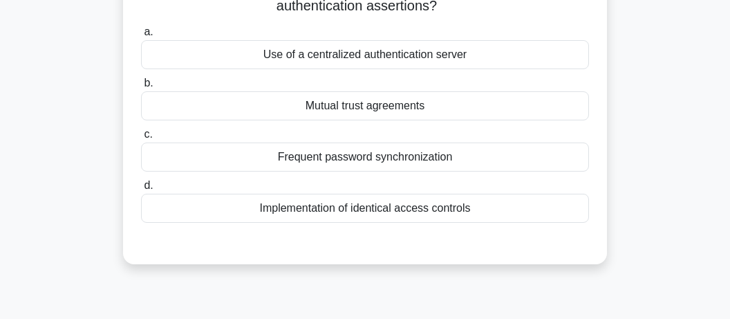
scroll to position [62, 0]
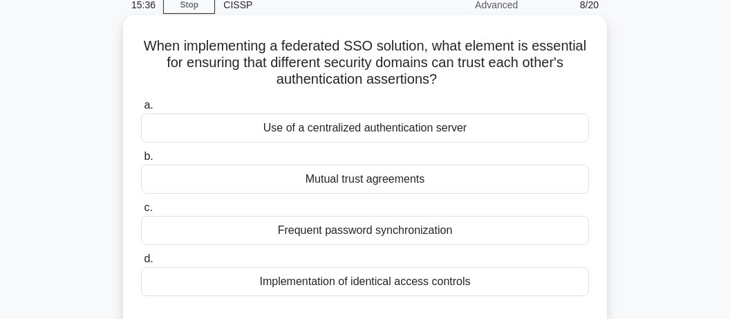
click at [362, 179] on div "Mutual trust agreements" at bounding box center [365, 179] width 448 height 29
click at [141, 161] on input "b. Mutual trust agreements" at bounding box center [141, 156] width 0 height 9
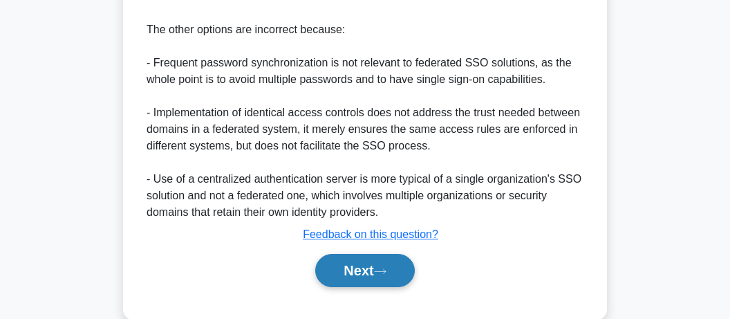
scroll to position [530, 0]
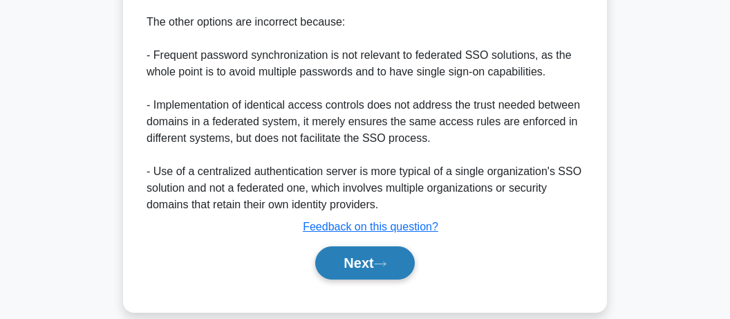
click at [397, 246] on button "Next" at bounding box center [364, 262] width 99 height 33
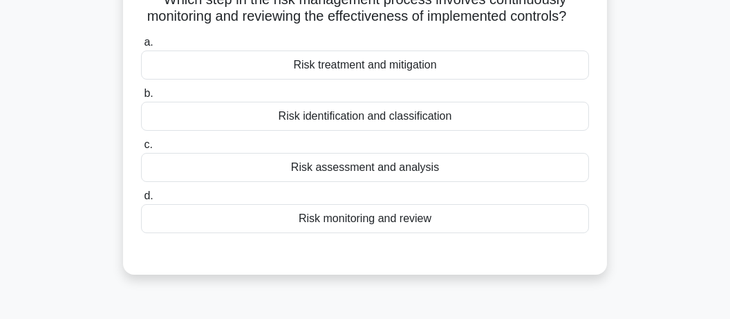
scroll to position [218, 0]
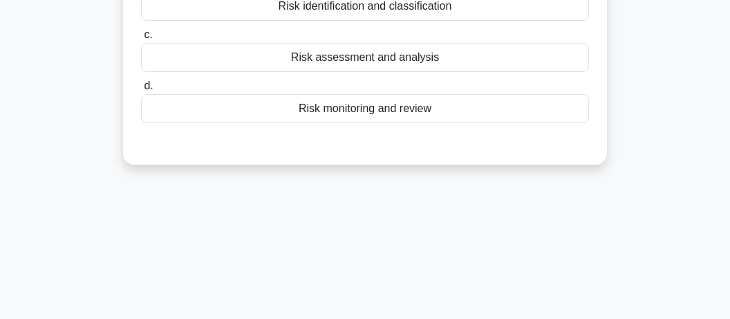
click at [358, 109] on div "Risk monitoring and review" at bounding box center [365, 108] width 448 height 29
click at [141, 91] on input "d. Risk monitoring and review" at bounding box center [141, 86] width 0 height 9
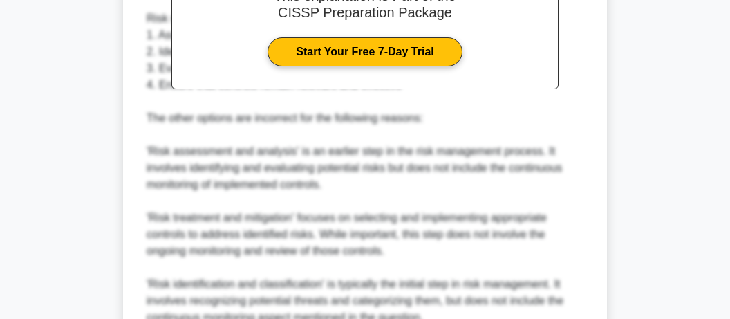
scroll to position [583, 0]
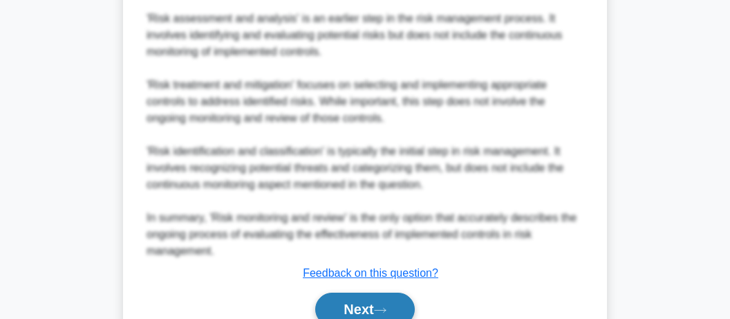
click at [401, 296] on button "Next" at bounding box center [364, 308] width 99 height 33
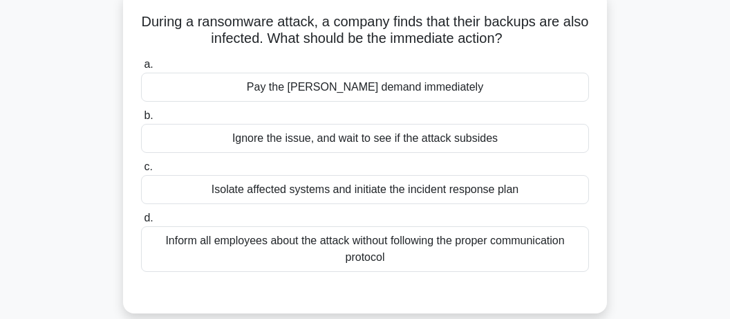
scroll to position [62, 0]
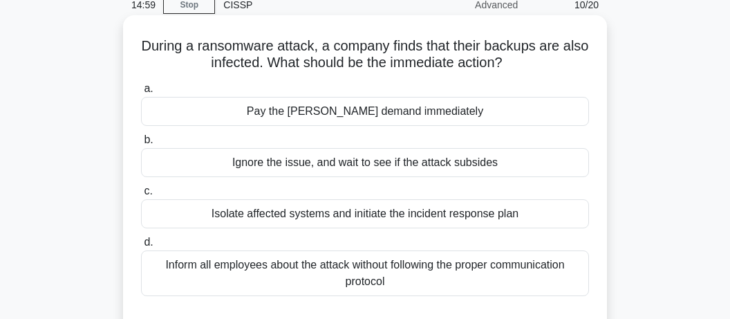
click at [306, 216] on div "Isolate affected systems and initiate the incident response plan" at bounding box center [365, 213] width 448 height 29
click at [141, 196] on input "c. Isolate affected systems and initiate the incident response plan" at bounding box center [141, 191] width 0 height 9
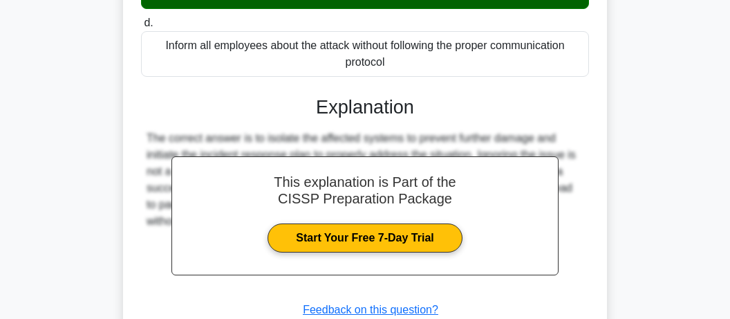
scroll to position [427, 0]
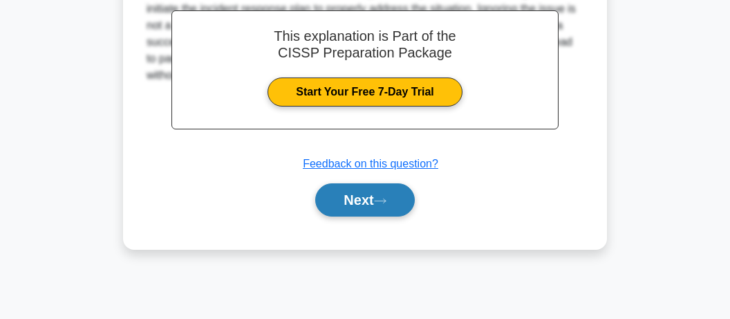
click at [348, 194] on button "Next" at bounding box center [364, 199] width 99 height 33
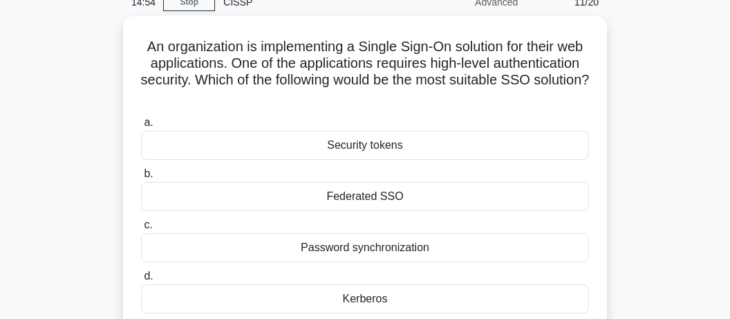
scroll to position [73, 0]
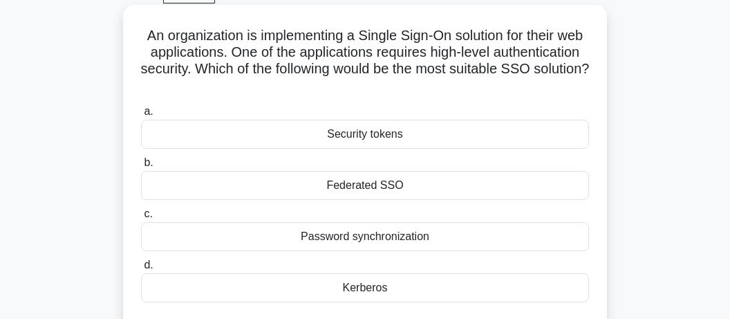
click at [381, 137] on div "Security tokens" at bounding box center [365, 134] width 448 height 29
click at [141, 116] on input "a. Security tokens" at bounding box center [141, 111] width 0 height 9
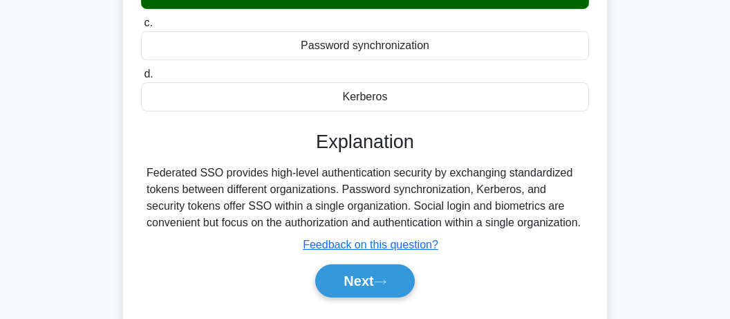
scroll to position [292, 0]
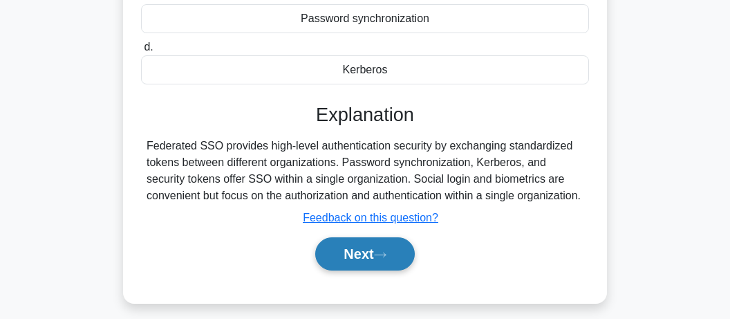
click at [350, 247] on button "Next" at bounding box center [364, 253] width 99 height 33
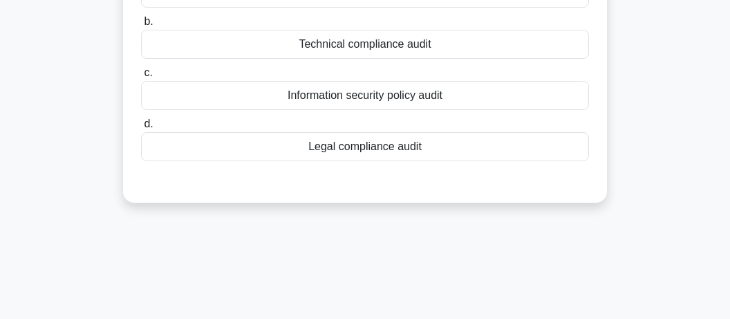
scroll to position [73, 0]
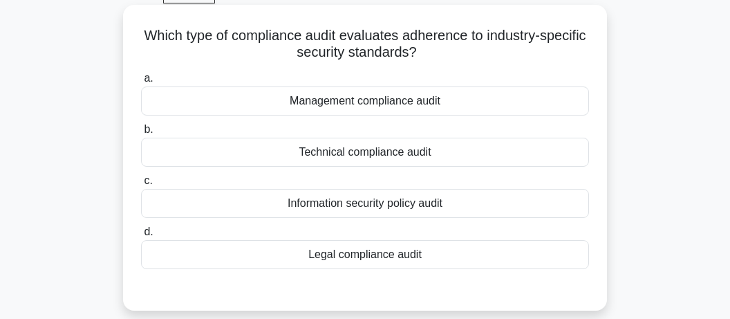
click at [394, 248] on div "Legal compliance audit" at bounding box center [365, 254] width 448 height 29
click at [377, 254] on div "Legal compliance audit" at bounding box center [365, 254] width 448 height 29
click at [379, 256] on div "Legal compliance audit" at bounding box center [365, 254] width 448 height 29
click at [141, 236] on input "d. Legal compliance audit" at bounding box center [141, 231] width 0 height 9
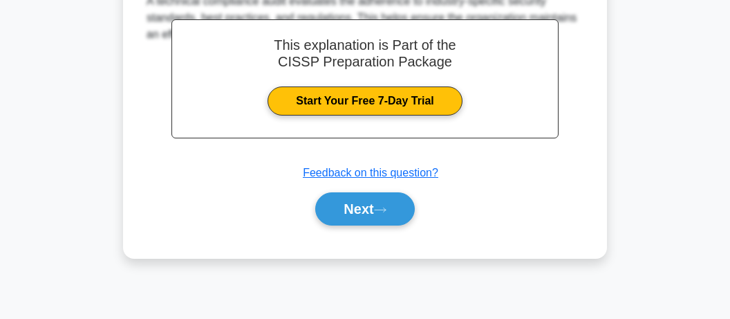
scroll to position [427, 0]
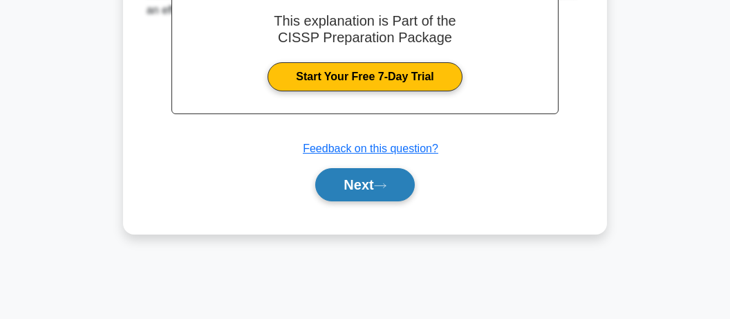
click at [350, 173] on button "Next" at bounding box center [364, 184] width 99 height 33
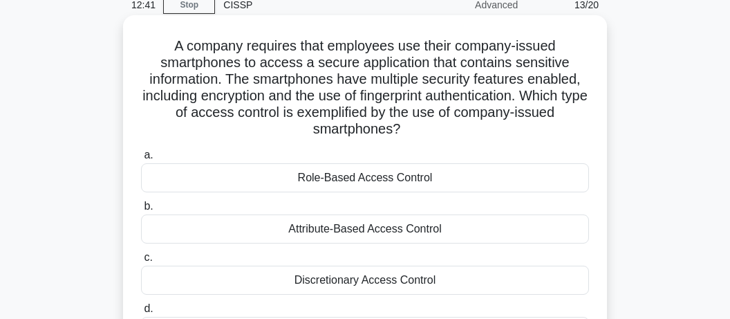
scroll to position [135, 0]
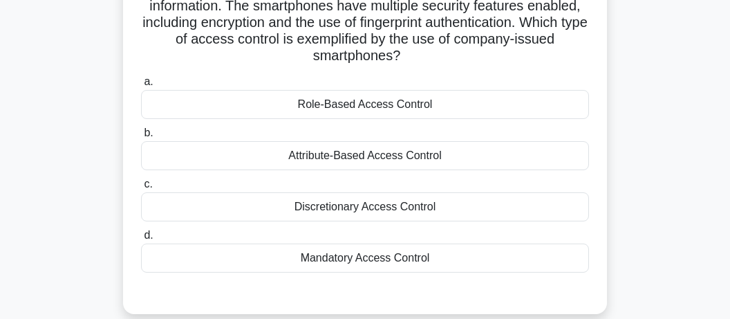
click at [315, 263] on div "Mandatory Access Control" at bounding box center [365, 257] width 448 height 29
click at [141, 240] on input "d. Mandatory Access Control" at bounding box center [141, 235] width 0 height 9
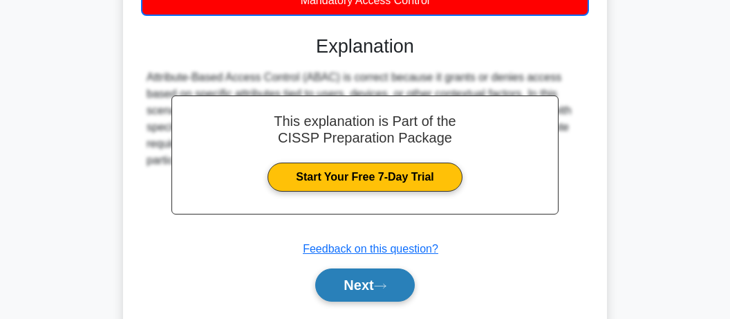
scroll to position [432, 0]
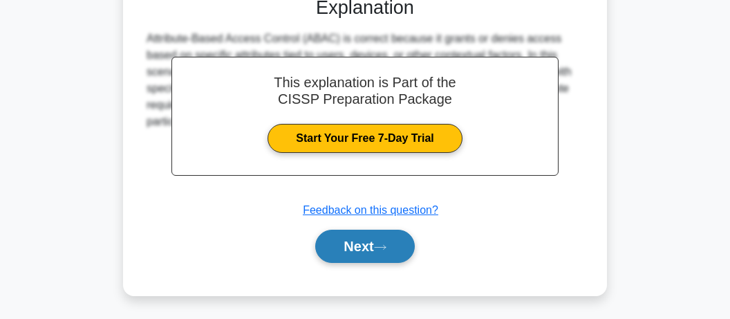
click at [366, 241] on button "Next" at bounding box center [364, 245] width 99 height 33
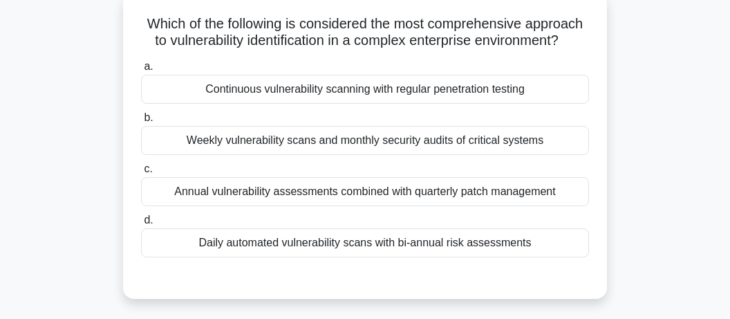
scroll to position [62, 0]
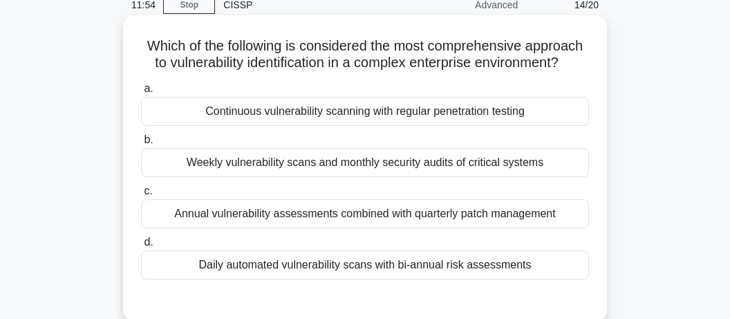
click at [303, 117] on div "Continuous vulnerability scanning with regular penetration testing" at bounding box center [365, 111] width 448 height 29
click at [141, 93] on input "a. Continuous vulnerability scanning with regular penetration testing" at bounding box center [141, 88] width 0 height 9
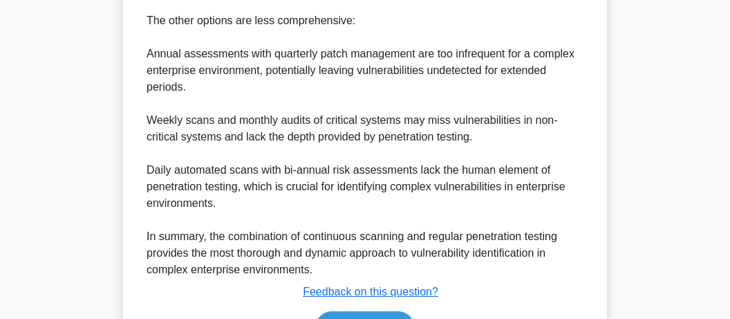
scroll to position [720, 0]
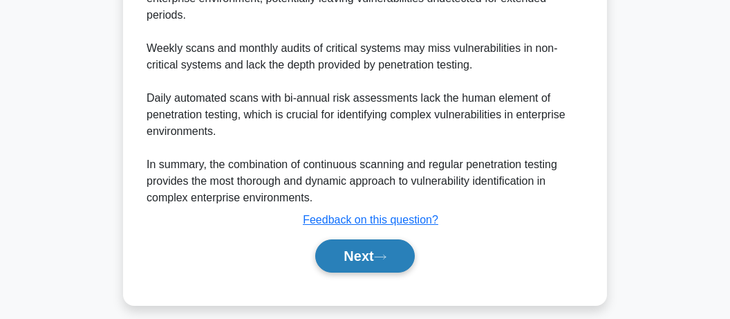
click at [359, 253] on button "Next" at bounding box center [364, 255] width 99 height 33
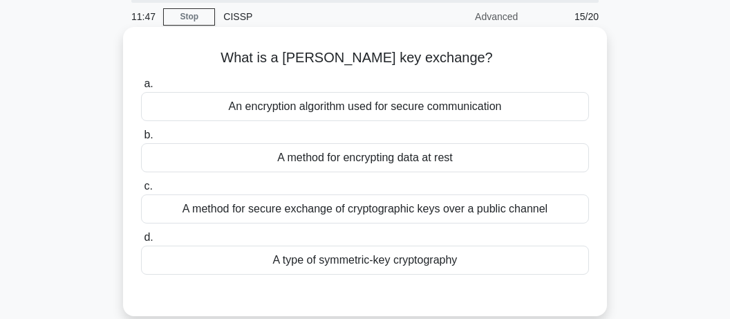
scroll to position [73, 0]
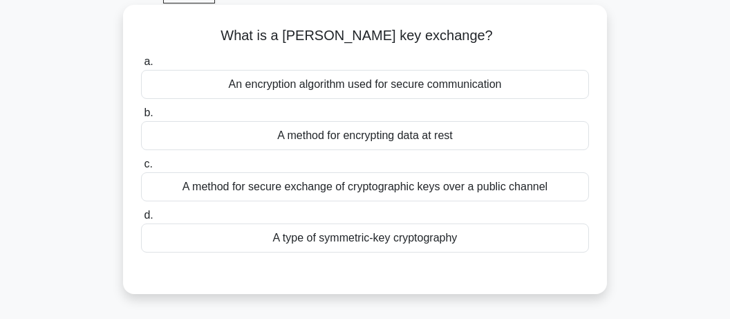
click at [323, 191] on div "A method for secure exchange of cryptographic keys over a public channel" at bounding box center [365, 186] width 448 height 29
click at [141, 169] on input "c. A method for secure exchange of cryptographic keys over a public channel" at bounding box center [141, 164] width 0 height 9
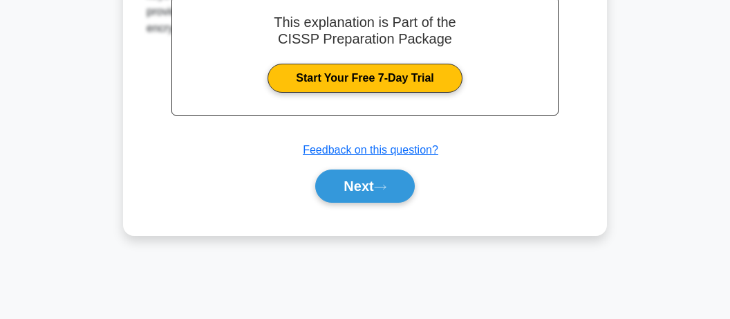
scroll to position [427, 0]
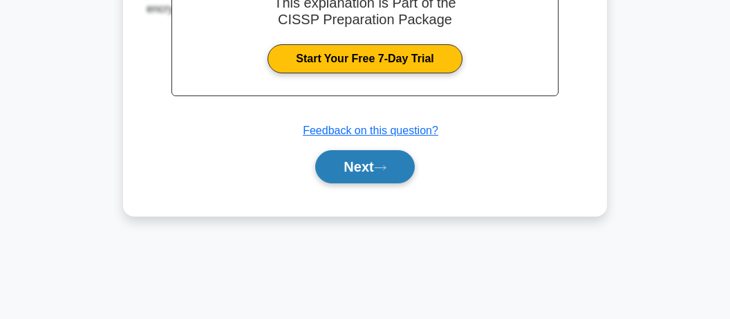
click at [357, 160] on button "Next" at bounding box center [364, 166] width 99 height 33
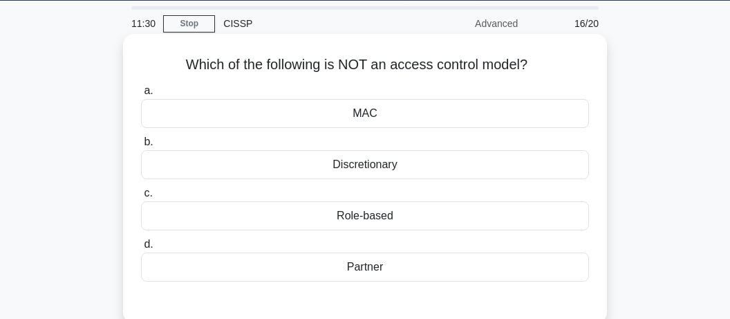
scroll to position [73, 0]
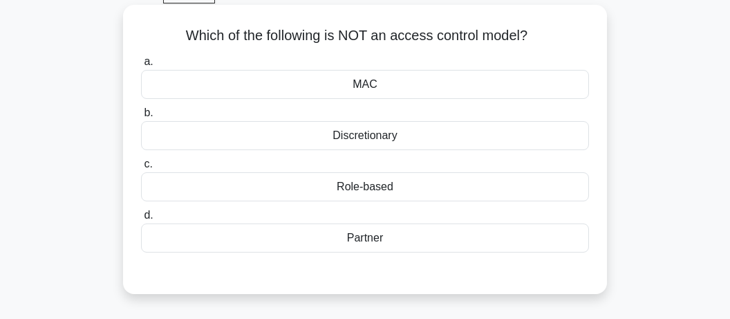
click at [364, 243] on div "Partner" at bounding box center [365, 237] width 448 height 29
click at [141, 220] on input "d. Partner" at bounding box center [141, 215] width 0 height 9
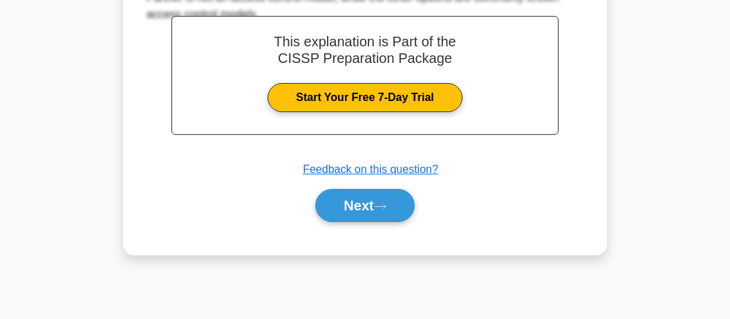
scroll to position [427, 0]
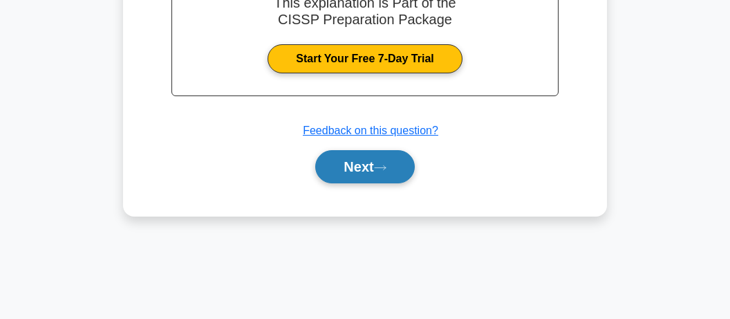
click at [378, 165] on button "Next" at bounding box center [364, 166] width 99 height 33
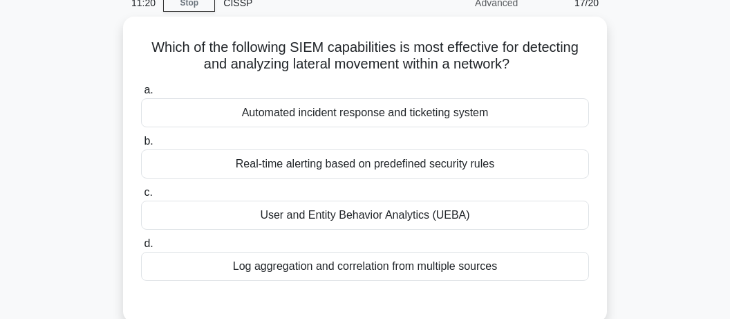
scroll to position [62, 0]
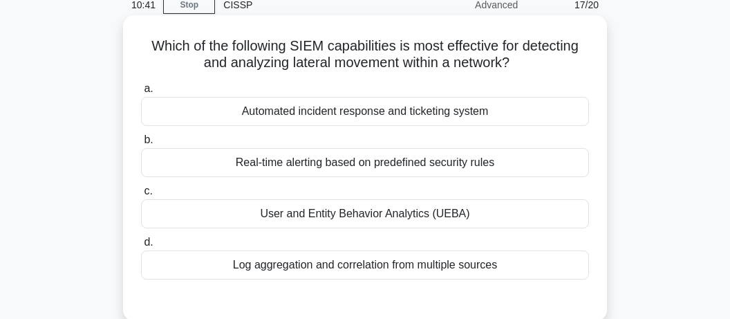
click at [375, 214] on div "User and Entity Behavior Analytics (UEBA)" at bounding box center [365, 213] width 448 height 29
click at [141, 196] on input "c. User and Entity Behavior Analytics (UEBA)" at bounding box center [141, 191] width 0 height 9
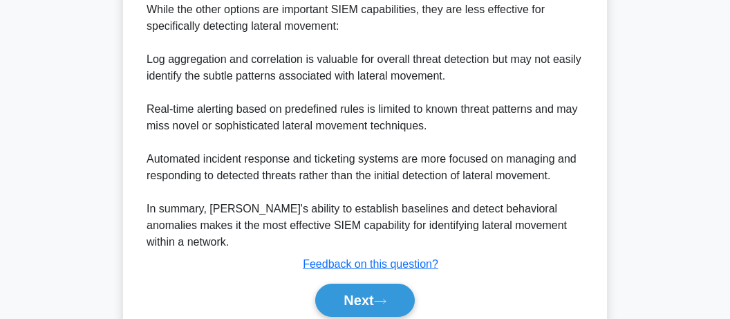
scroll to position [729, 0]
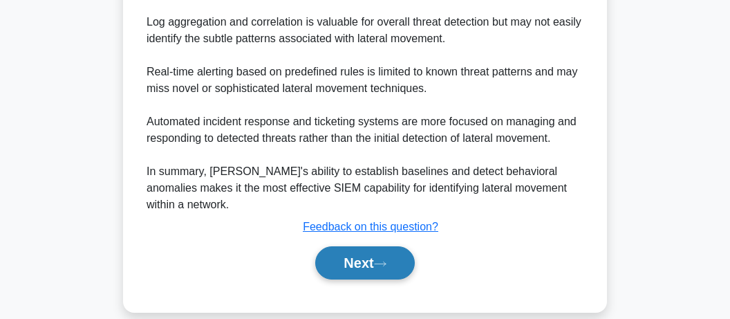
click at [373, 246] on button "Next" at bounding box center [364, 262] width 99 height 33
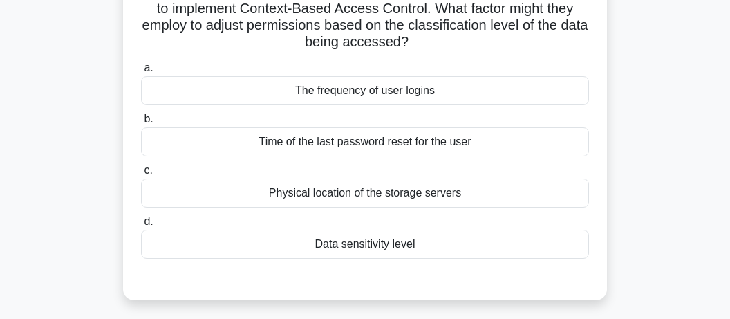
scroll to position [62, 0]
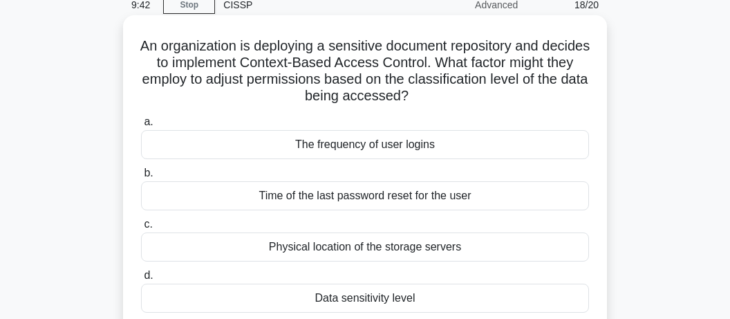
click at [395, 297] on div "Data sensitivity level" at bounding box center [365, 297] width 448 height 29
click at [141, 280] on input "d. Data sensitivity level" at bounding box center [141, 275] width 0 height 9
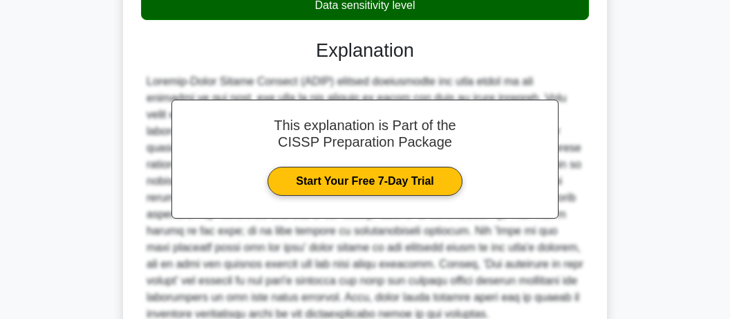
scroll to position [480, 0]
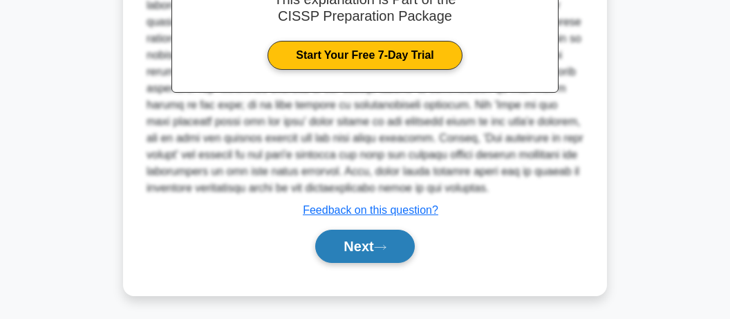
click at [386, 245] on icon at bounding box center [380, 247] width 11 height 4
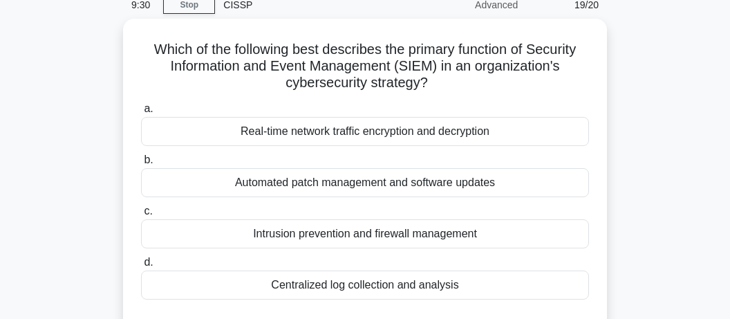
scroll to position [135, 0]
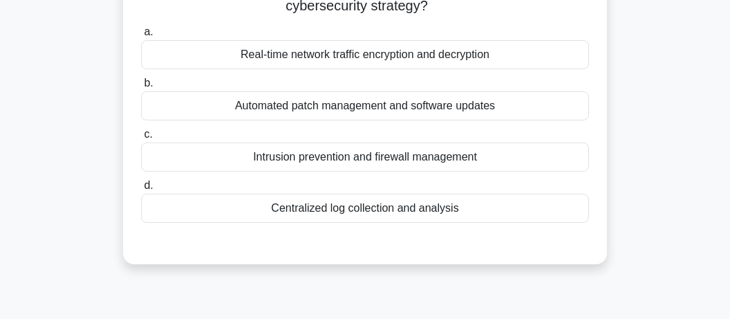
click at [344, 204] on div "Centralized log collection and analysis" at bounding box center [365, 208] width 448 height 29
click at [141, 190] on input "d. Centralized log collection and analysis" at bounding box center [141, 185] width 0 height 9
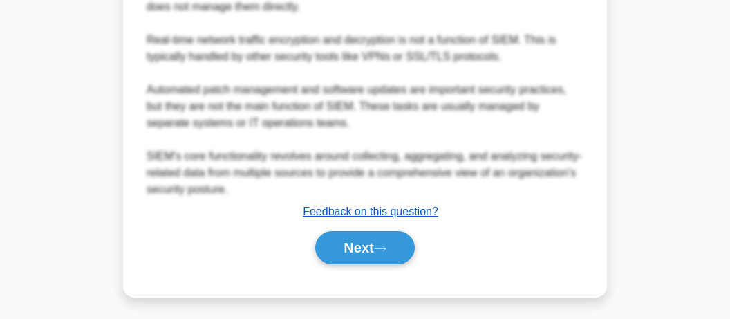
scroll to position [696, 0]
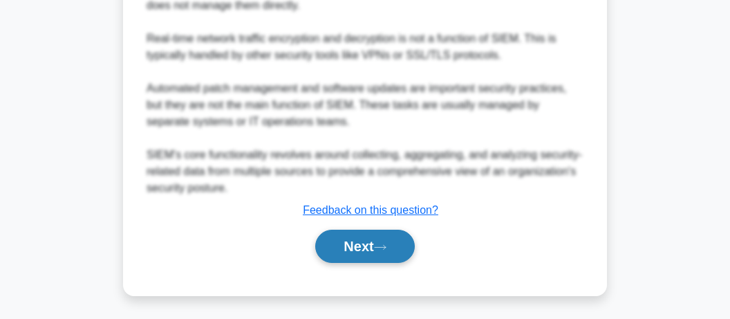
click at [374, 249] on button "Next" at bounding box center [364, 245] width 99 height 33
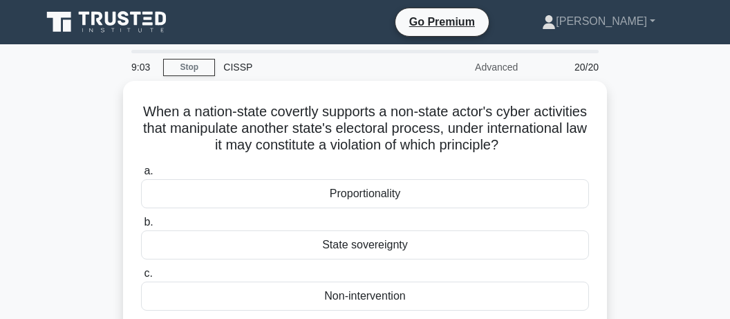
scroll to position [73, 0]
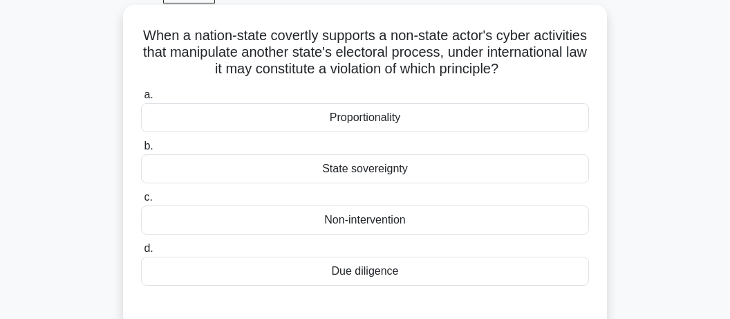
click at [393, 174] on div "State sovereignty" at bounding box center [365, 168] width 448 height 29
click at [141, 151] on input "b. State sovereignty" at bounding box center [141, 146] width 0 height 9
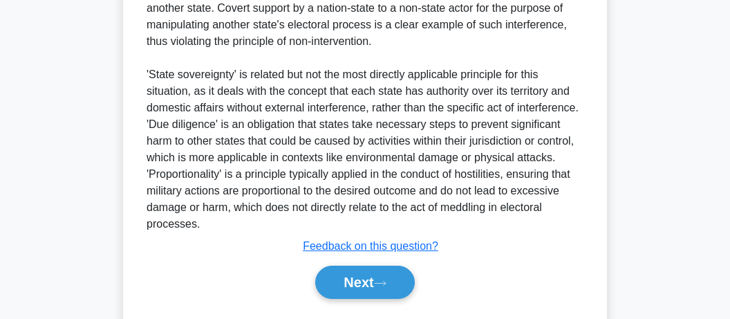
scroll to position [482, 0]
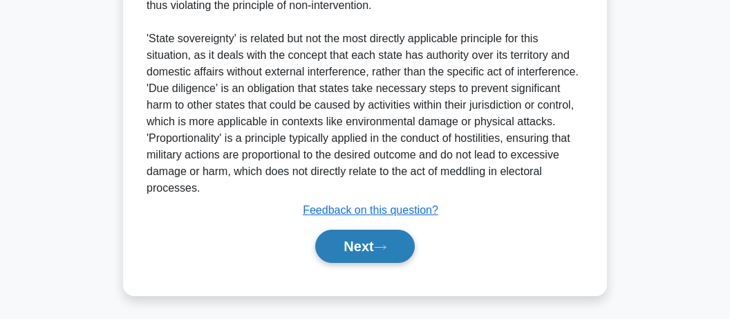
click at [355, 241] on button "Next" at bounding box center [364, 245] width 99 height 33
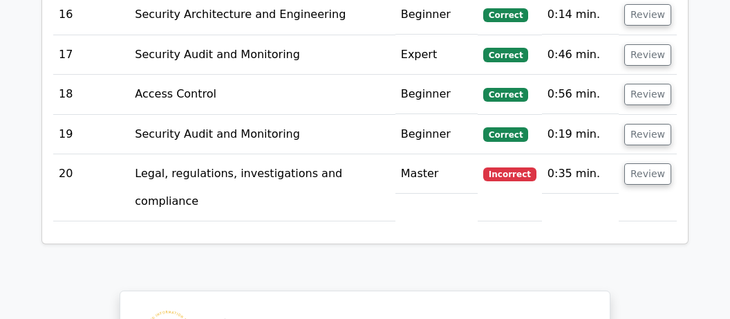
scroll to position [3259, 0]
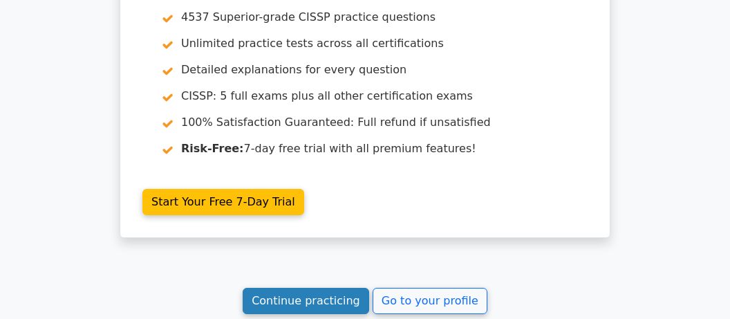
click at [326, 288] on link "Continue practicing" at bounding box center [306, 301] width 126 height 26
